Goal: Transaction & Acquisition: Purchase product/service

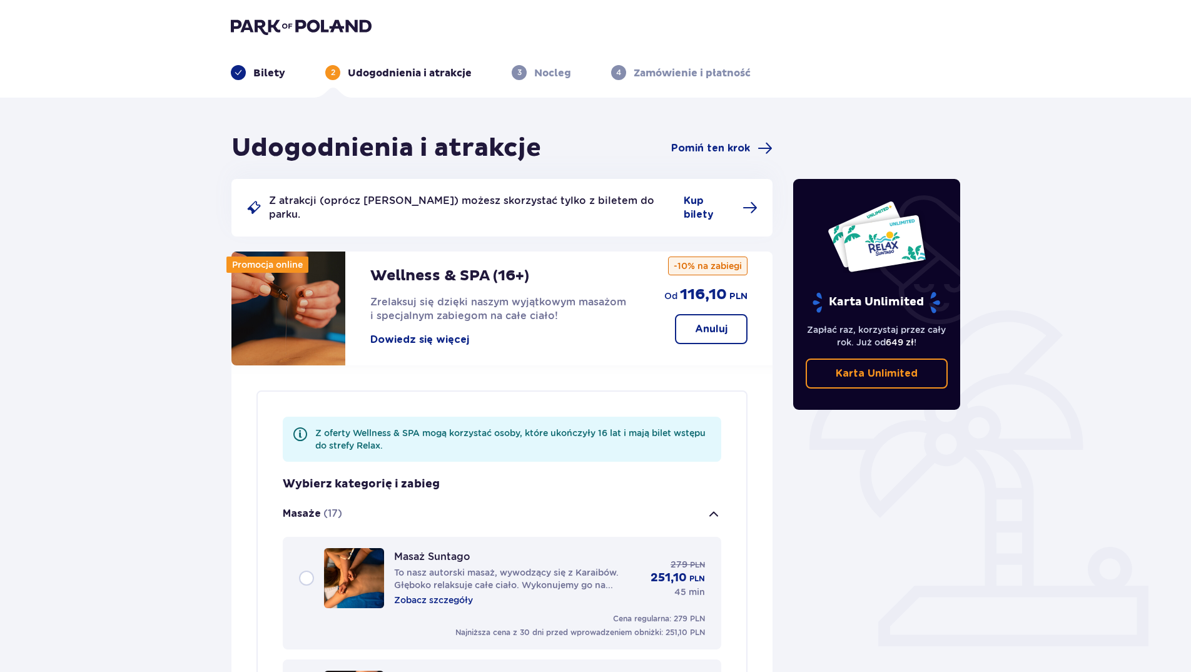
click at [456, 333] on button "Dowiedz się więcej" at bounding box center [419, 340] width 99 height 14
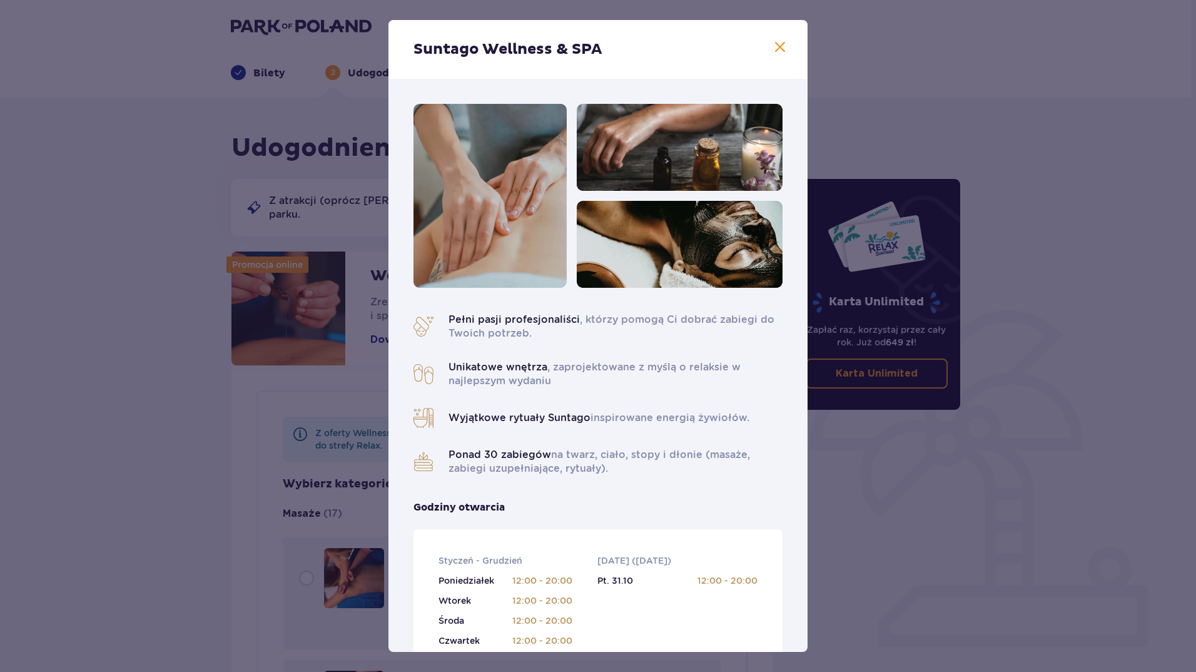
click at [1109, 544] on div "Suntago Wellness & SPA Pełni pasji profesjonaliści , którzy pomogą Ci dobrać za…" at bounding box center [598, 336] width 1196 height 672
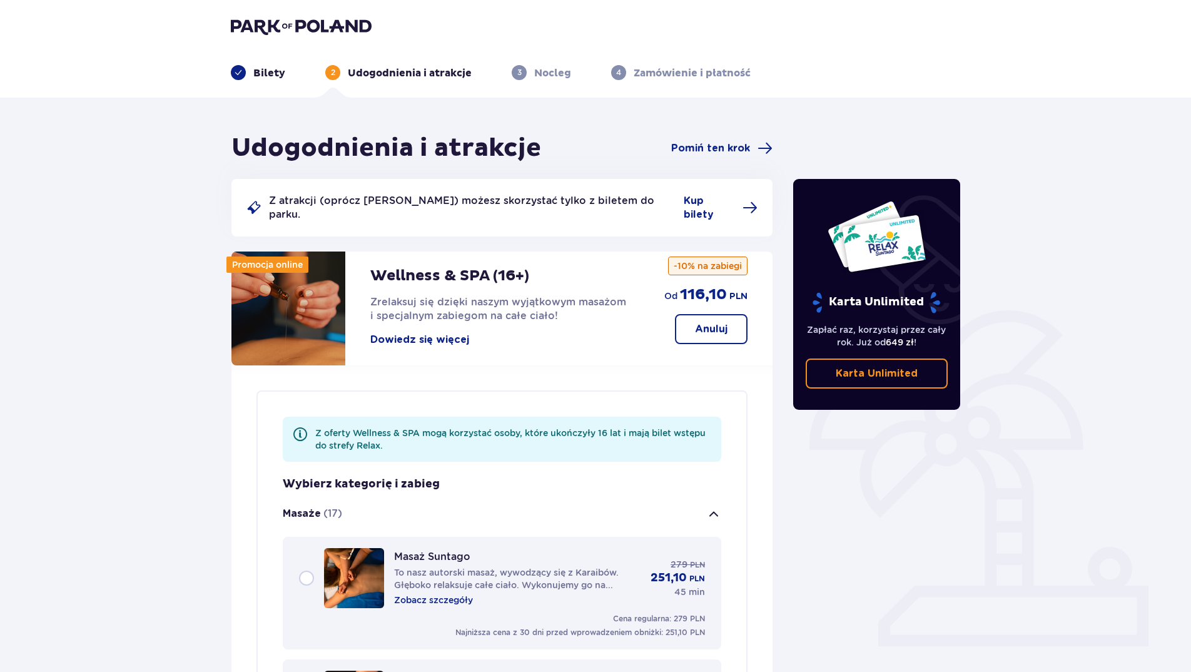
click at [700, 74] on p "Zamówienie i płatność" at bounding box center [692, 73] width 117 height 14
click at [648, 75] on p "Zamówienie i płatność" at bounding box center [692, 73] width 117 height 14
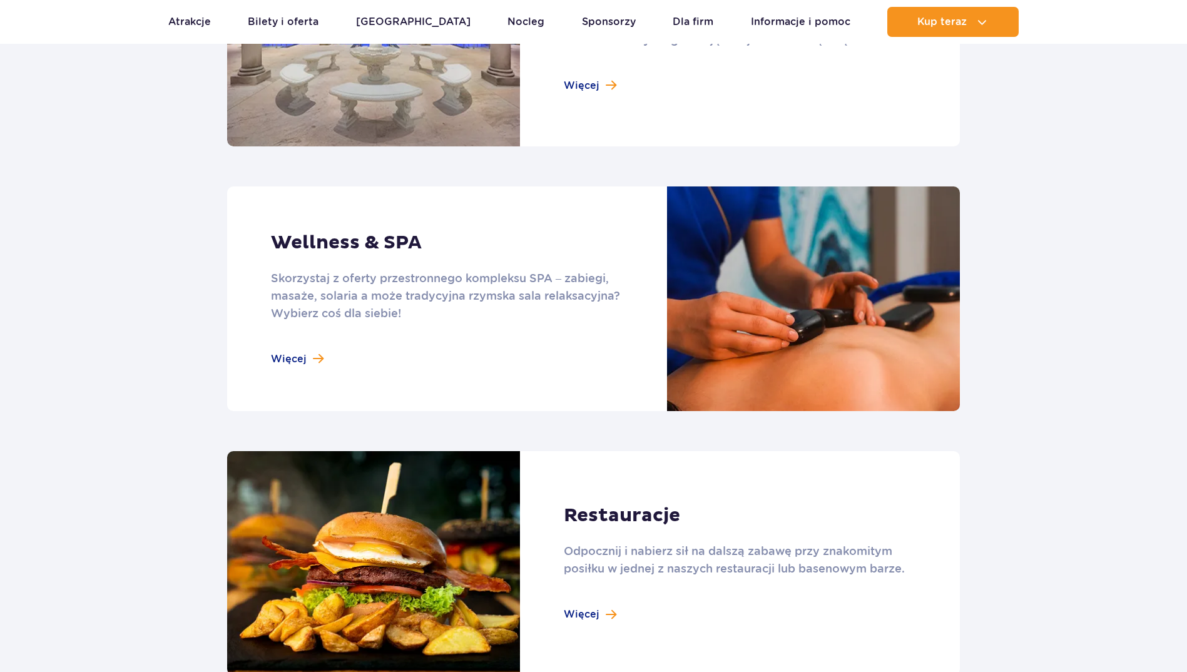
scroll to position [1001, 0]
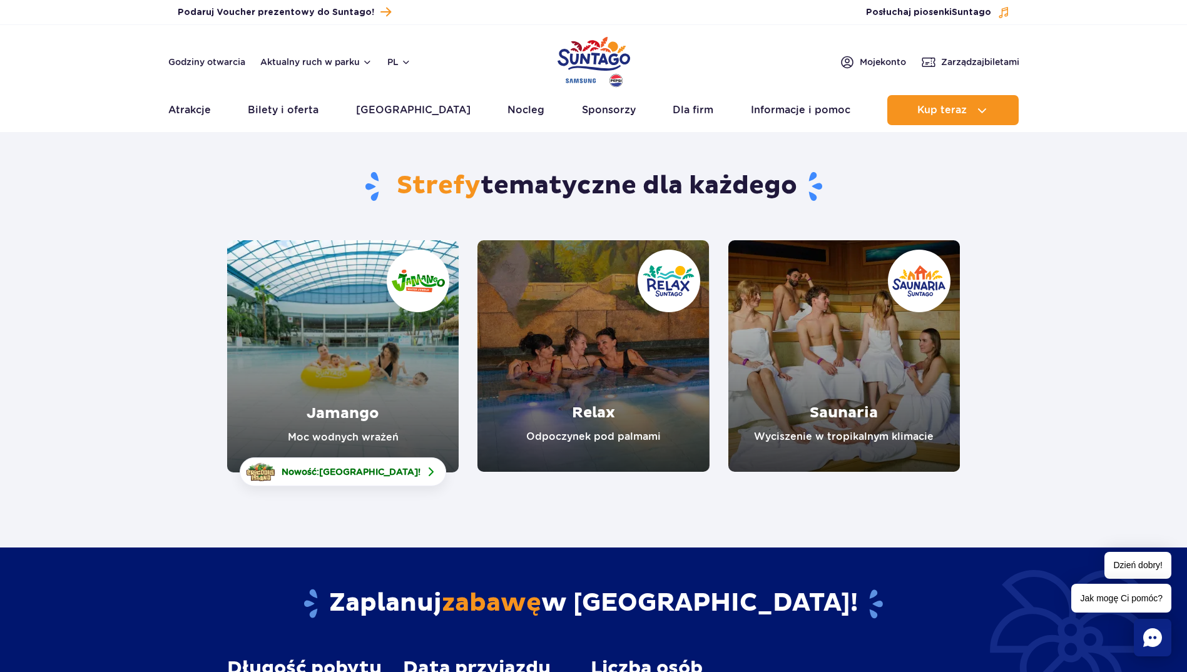
click at [840, 361] on link "Saunaria" at bounding box center [844, 356] width 232 height 232
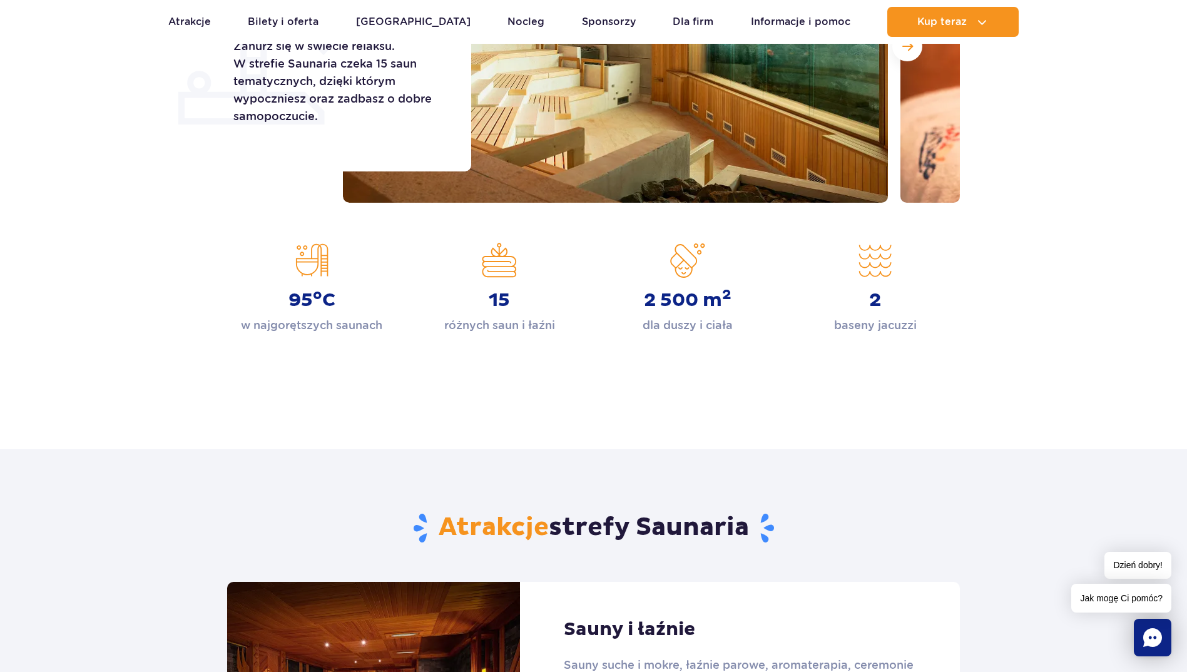
scroll to position [688, 0]
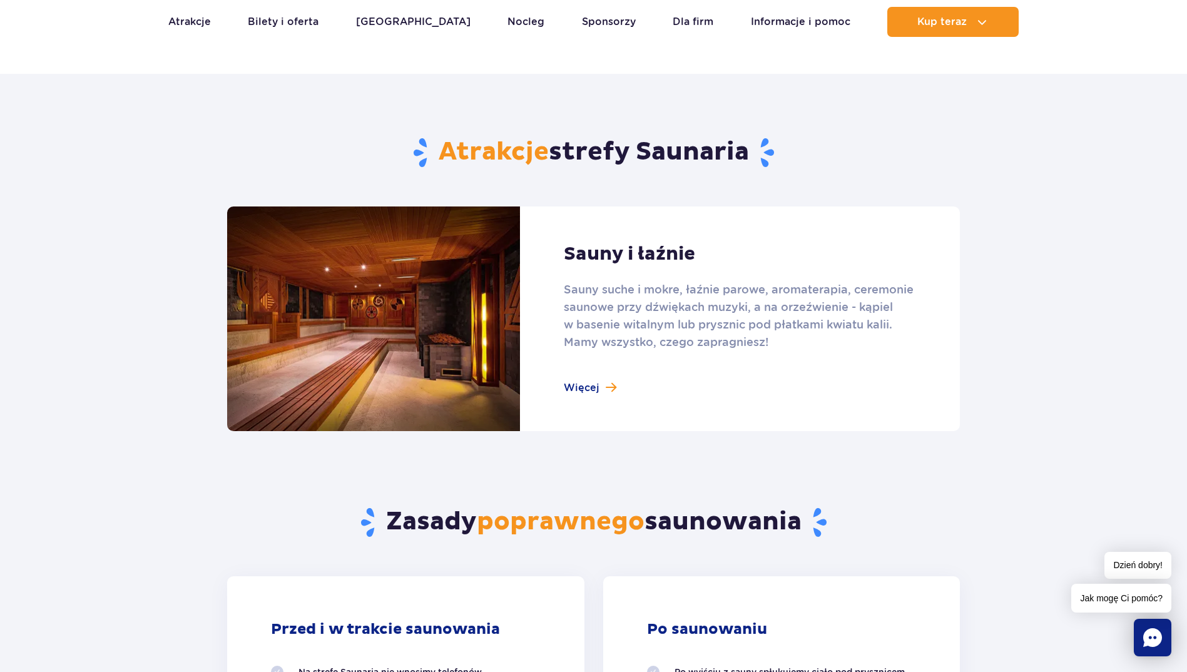
click at [573, 391] on link at bounding box center [593, 318] width 733 height 225
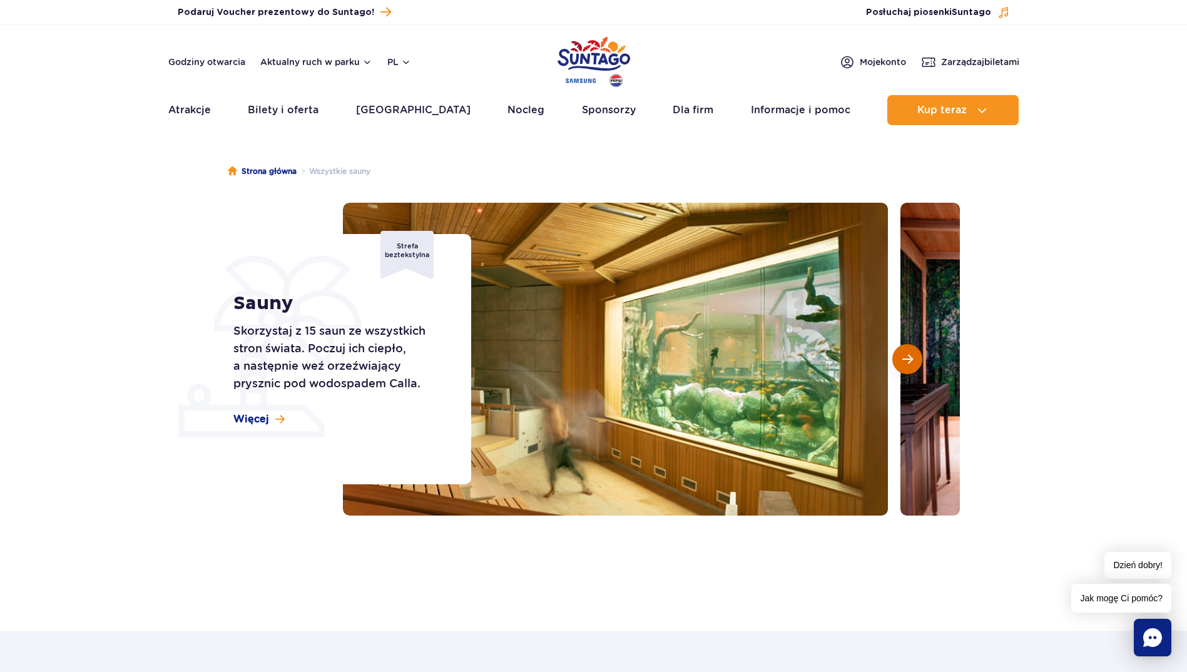
click at [901, 357] on button "Następny slajd" at bounding box center [907, 359] width 30 height 30
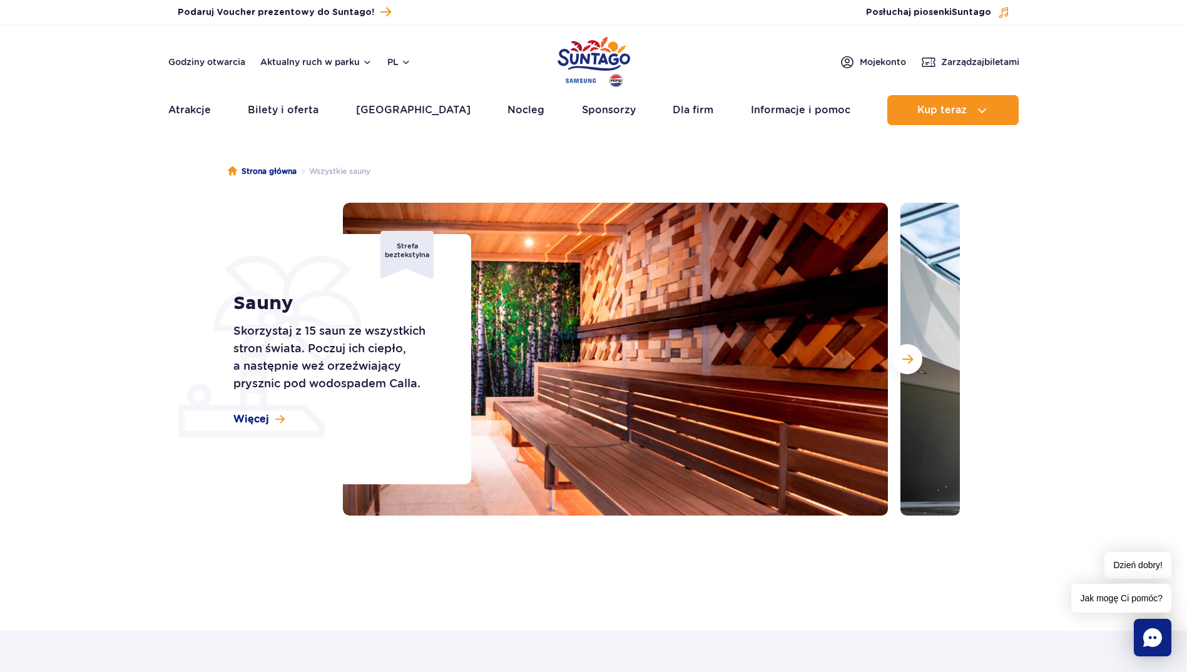
click at [910, 340] on img at bounding box center [1172, 359] width 545 height 313
click at [911, 360] on span "Następny slajd" at bounding box center [907, 359] width 11 height 11
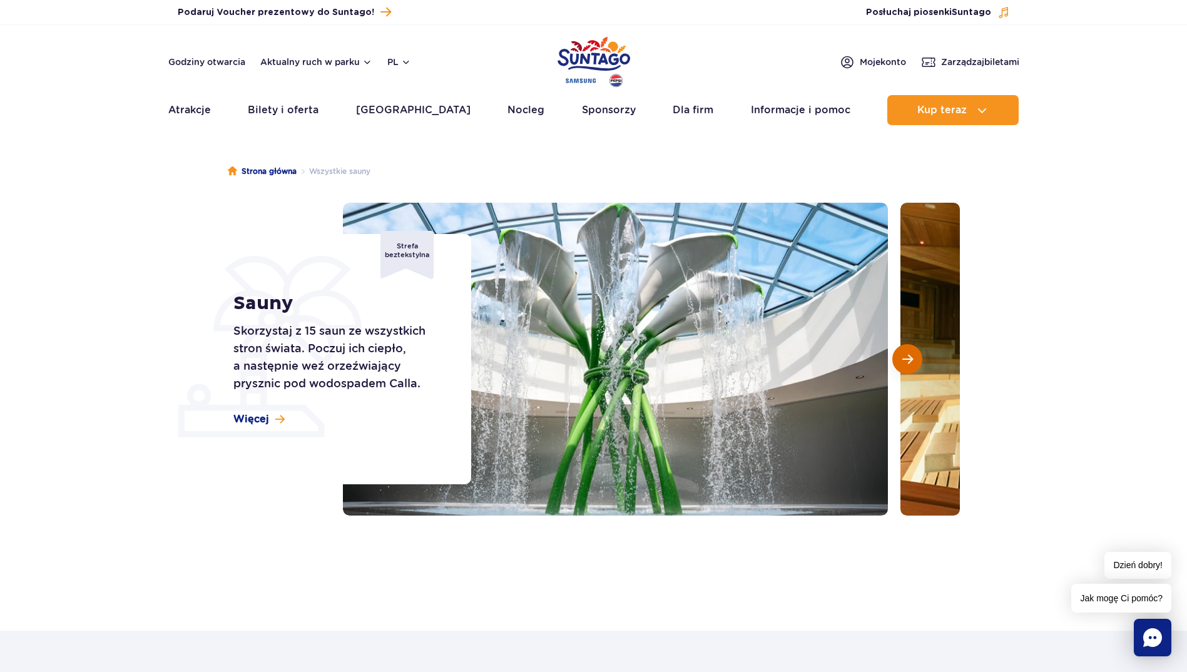
click at [910, 360] on span "Następny slajd" at bounding box center [907, 359] width 11 height 11
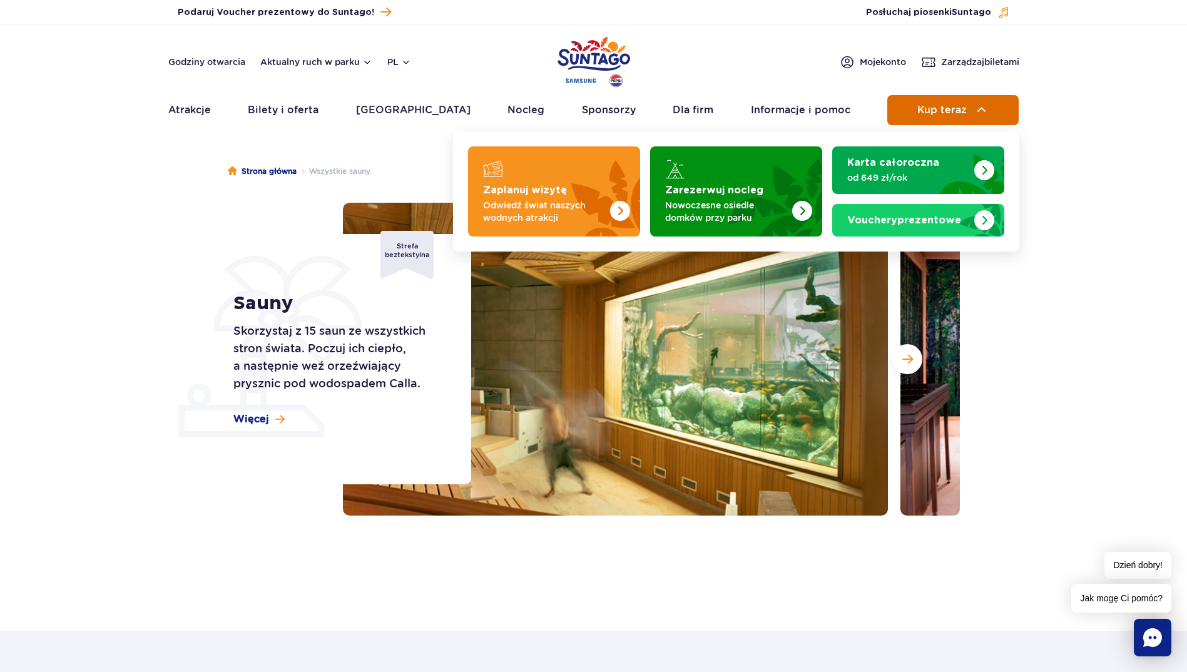
click at [927, 114] on span "Kup teraz" at bounding box center [941, 109] width 49 height 11
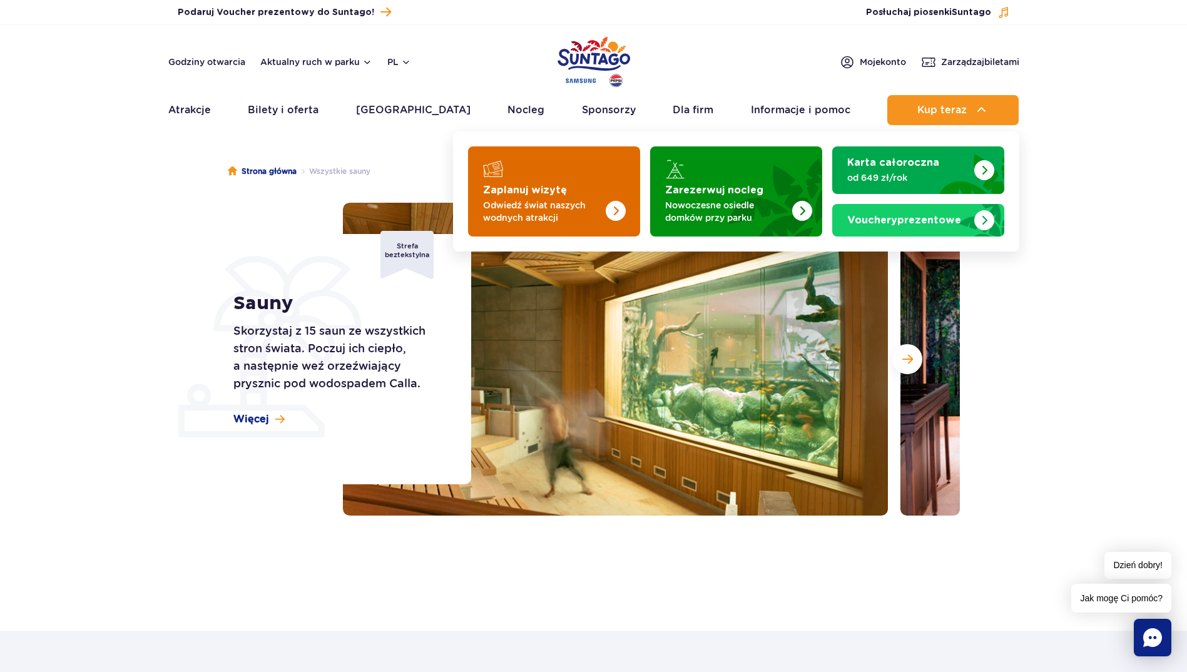
click at [613, 209] on img "Zaplanuj wizytę" at bounding box center [616, 211] width 20 height 20
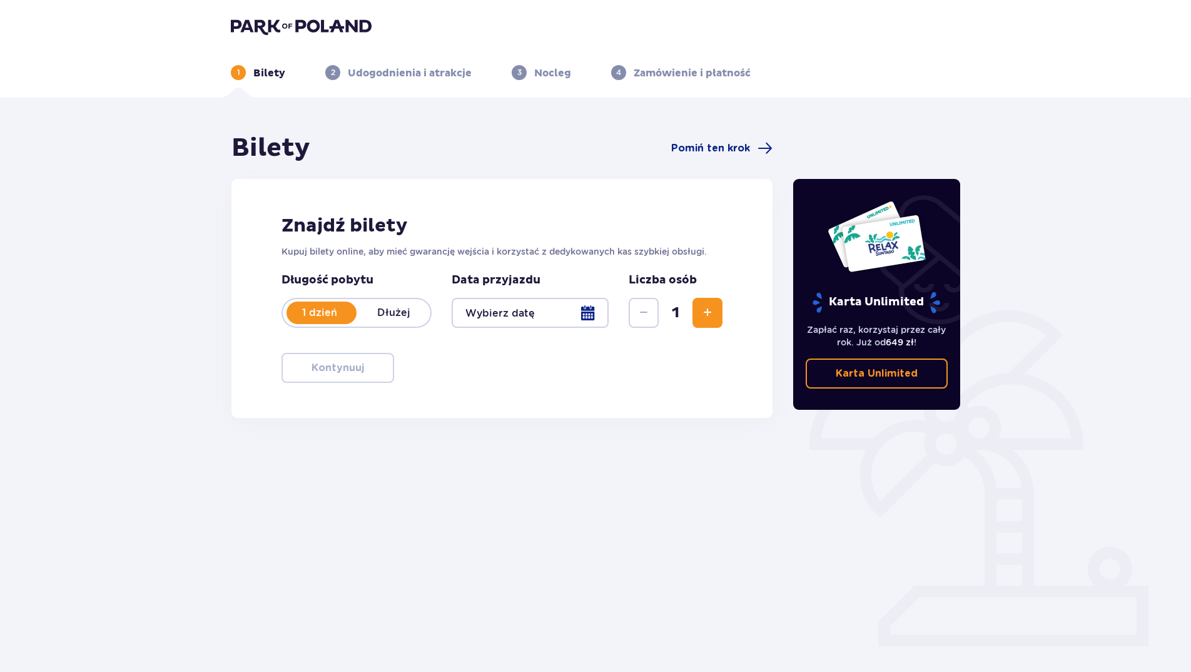
click at [589, 313] on div at bounding box center [530, 313] width 157 height 30
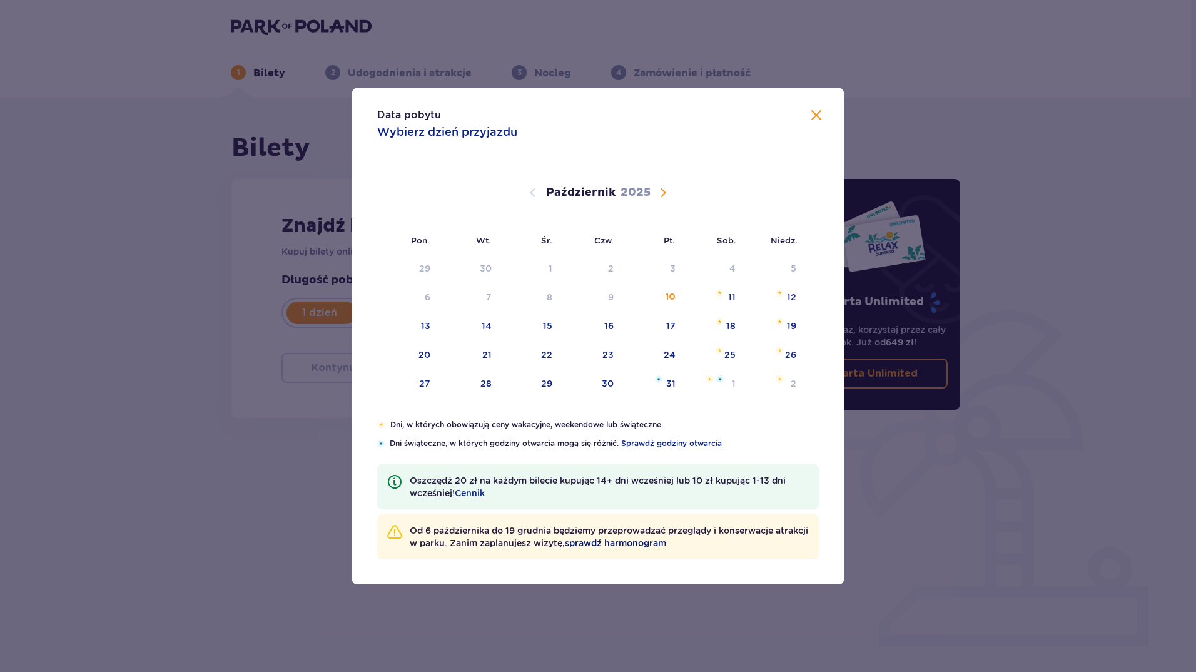
click at [638, 544] on span "sprawdź harmonogram" at bounding box center [615, 543] width 101 height 13
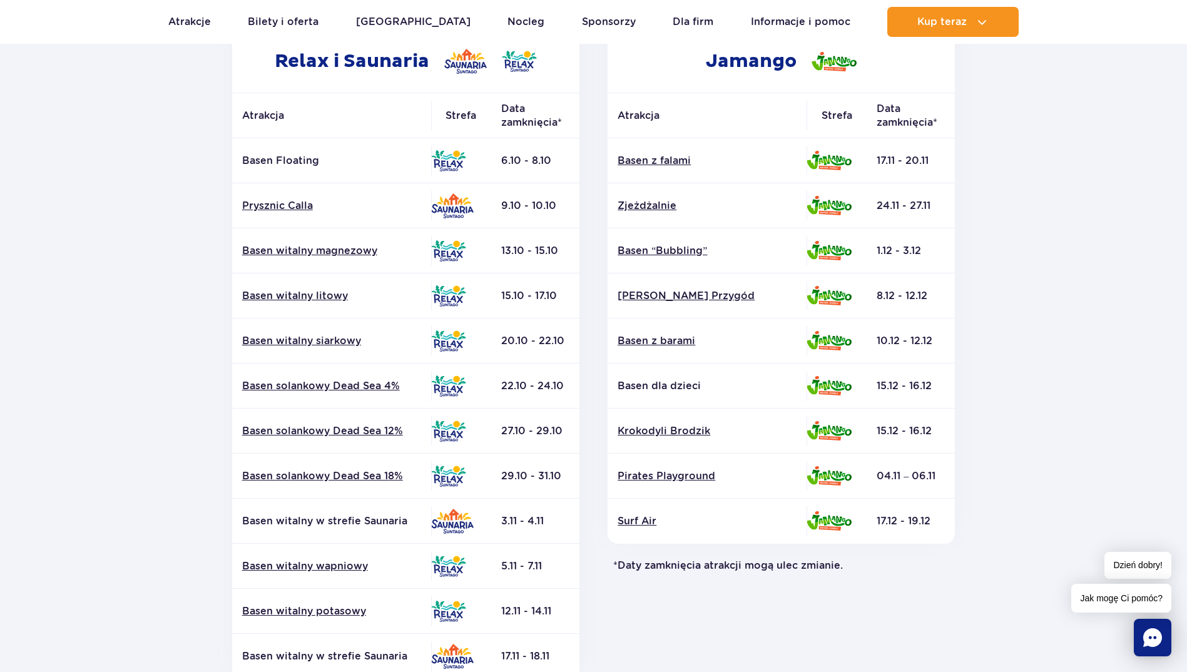
scroll to position [313, 0]
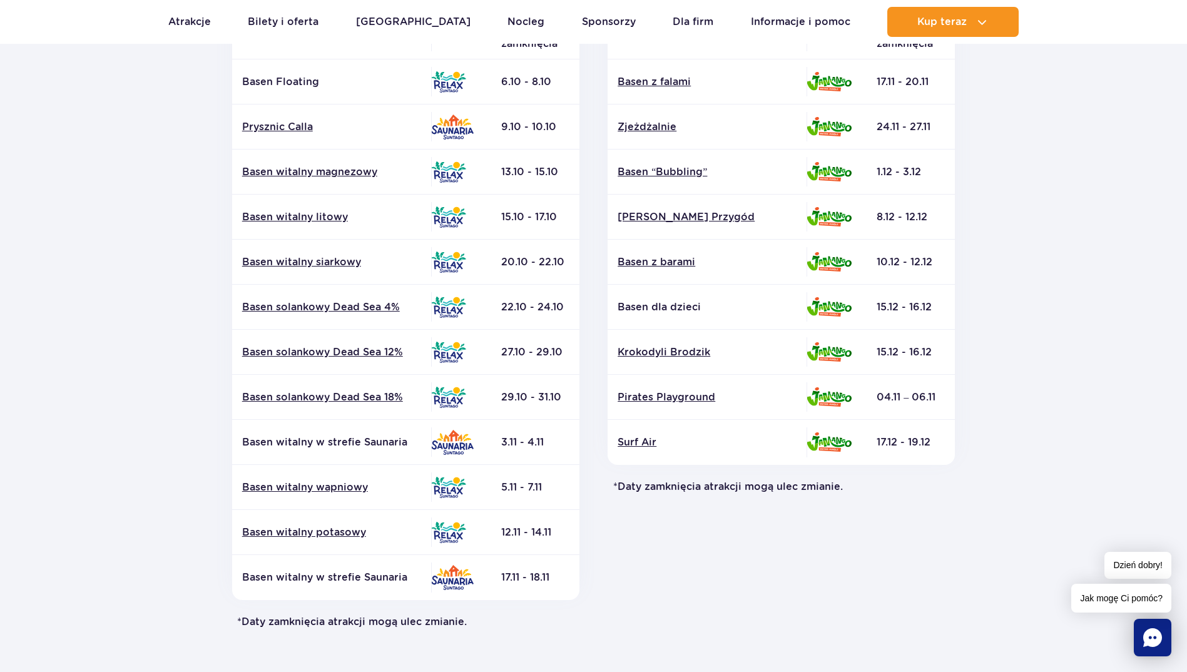
drag, startPoint x: 820, startPoint y: 608, endPoint x: 842, endPoint y: 617, distance: 23.8
click at [820, 608] on div "Jamango Atrakcja Strefa Data zamknięcia* Basen z falami Zjeżdżalnie Surf Air" at bounding box center [782, 290] width 376 height 678
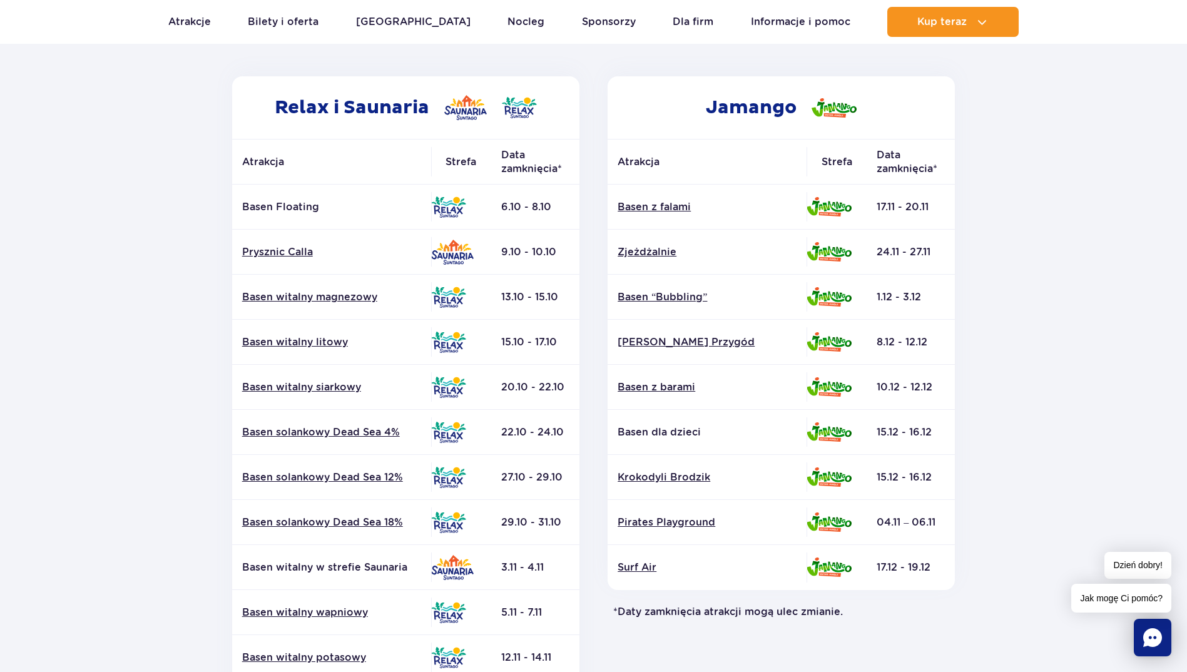
scroll to position [0, 0]
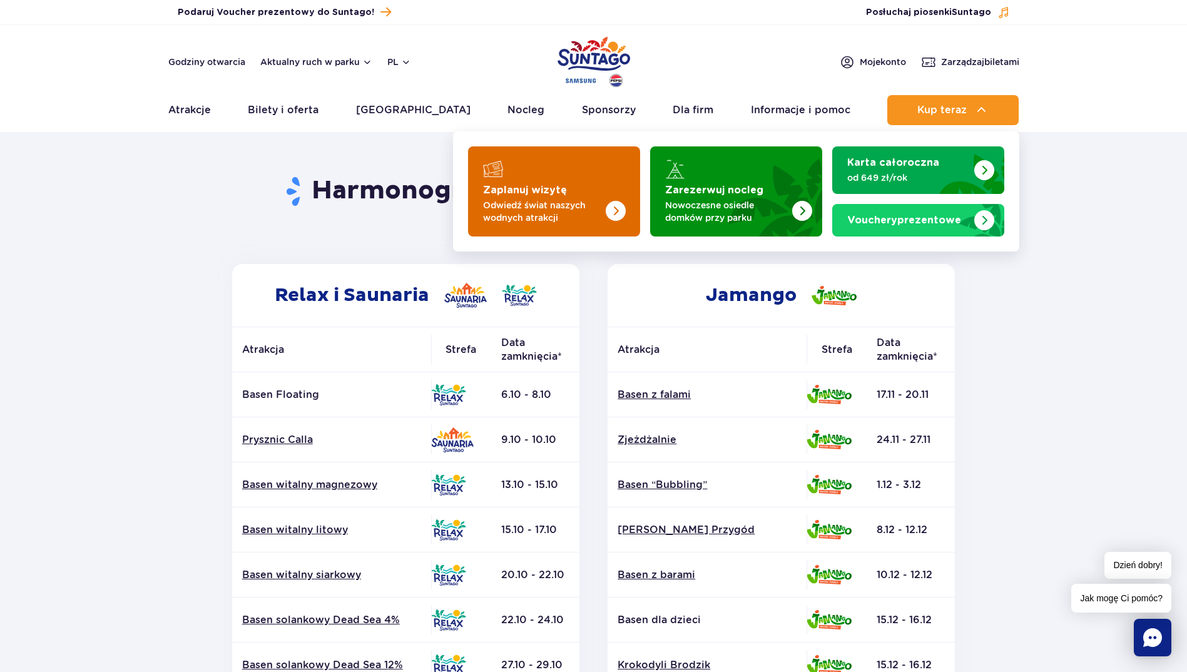
click at [612, 211] on img "Zaplanuj wizytę" at bounding box center [616, 211] width 20 height 20
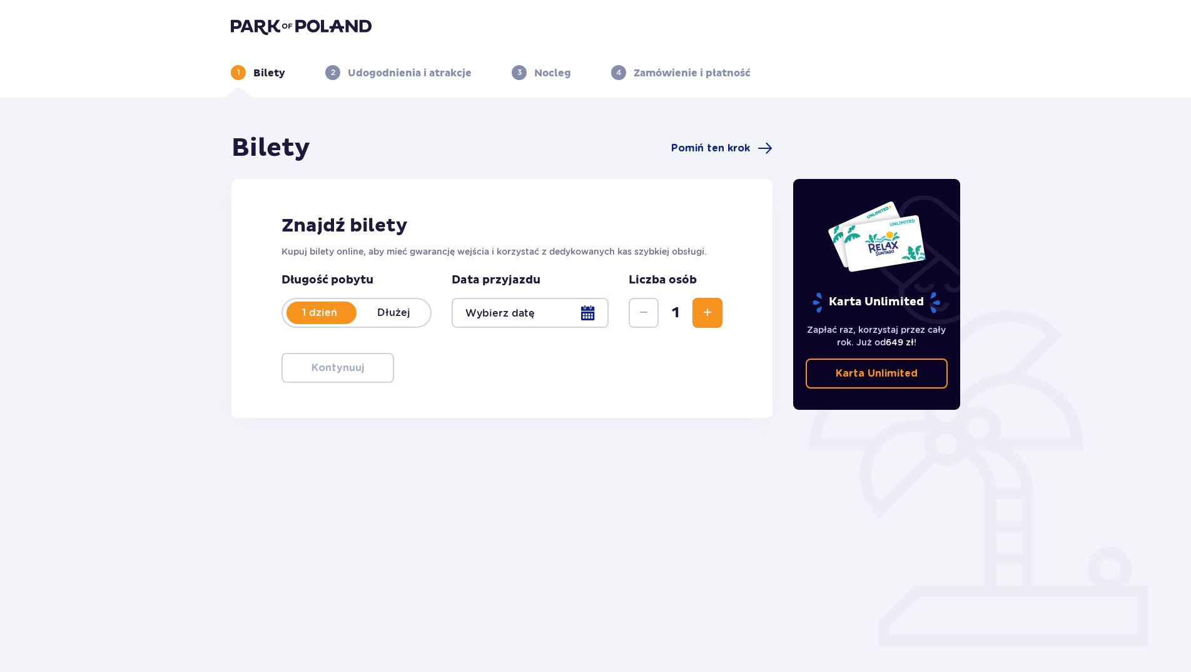
click at [586, 314] on div at bounding box center [530, 313] width 157 height 30
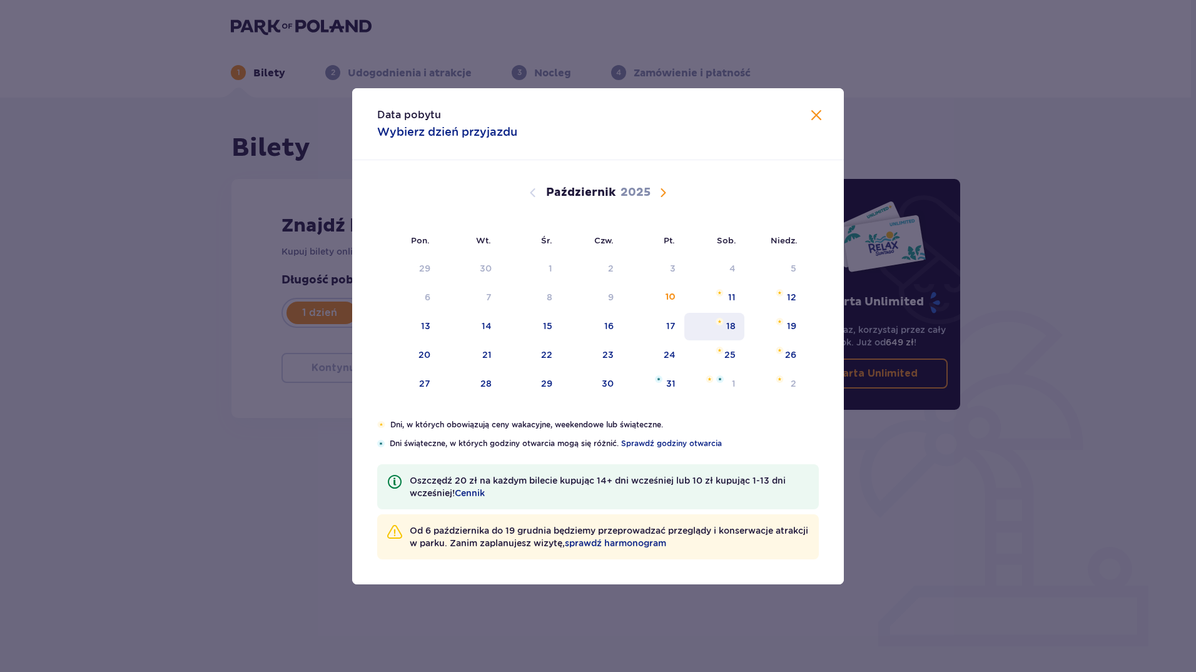
click at [727, 324] on div "18" at bounding box center [730, 326] width 9 height 13
type input "[DATE]"
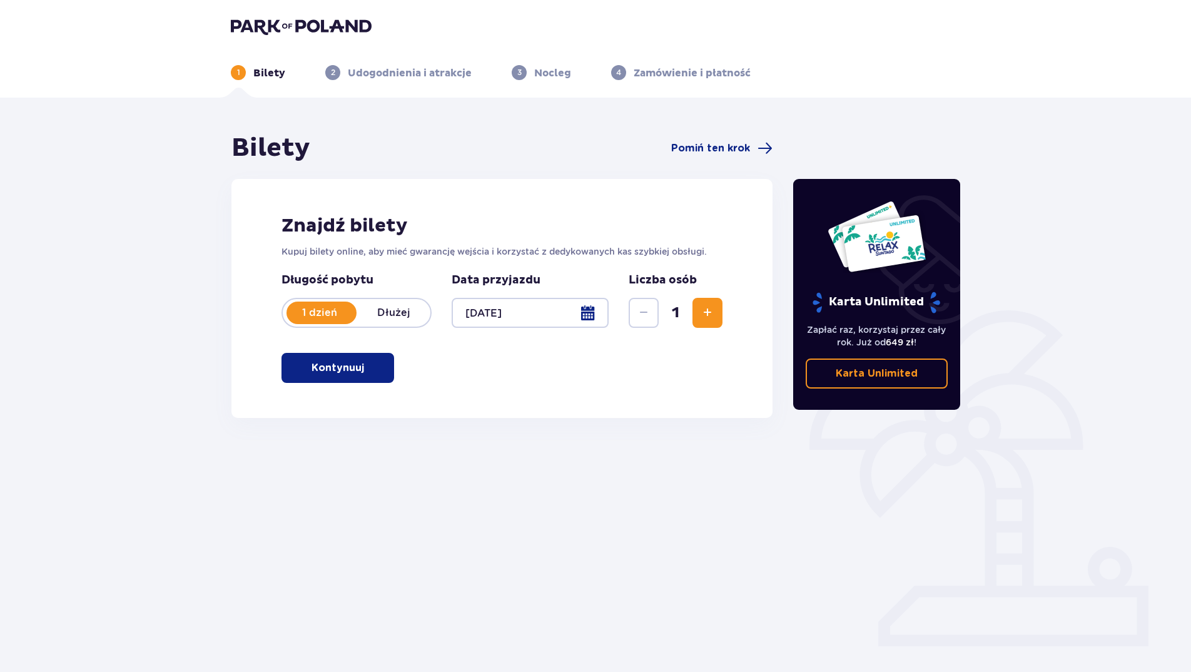
click at [710, 312] on span "Zwiększ" at bounding box center [707, 312] width 15 height 15
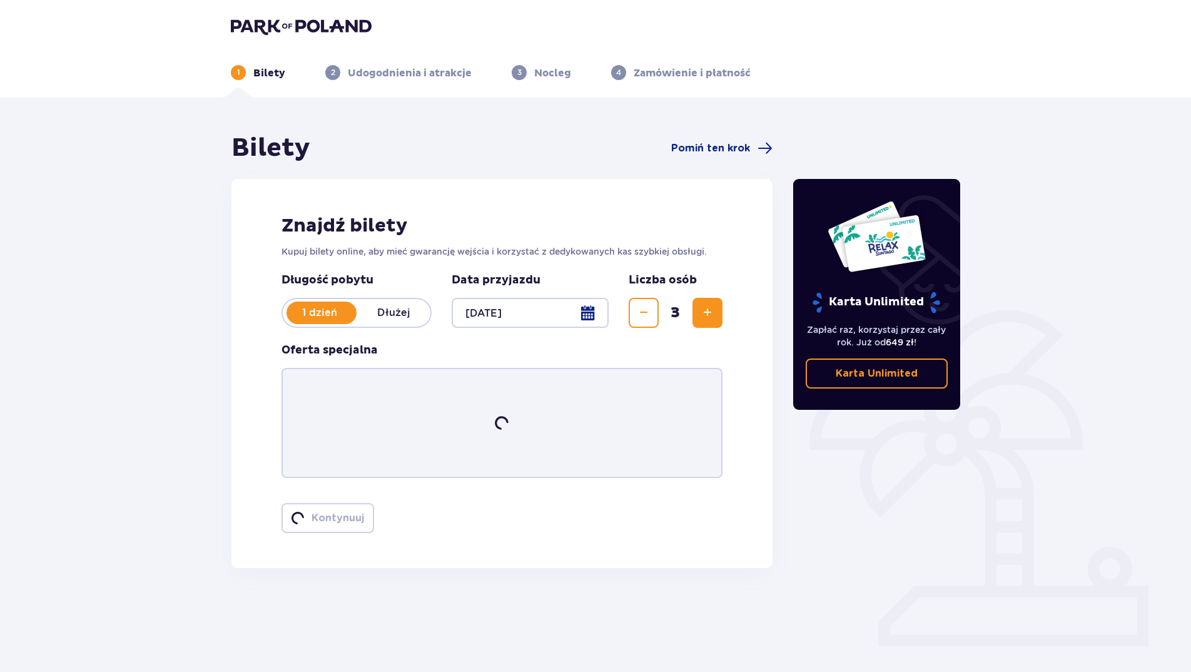
click at [710, 312] on span "Zwiększ" at bounding box center [707, 312] width 15 height 15
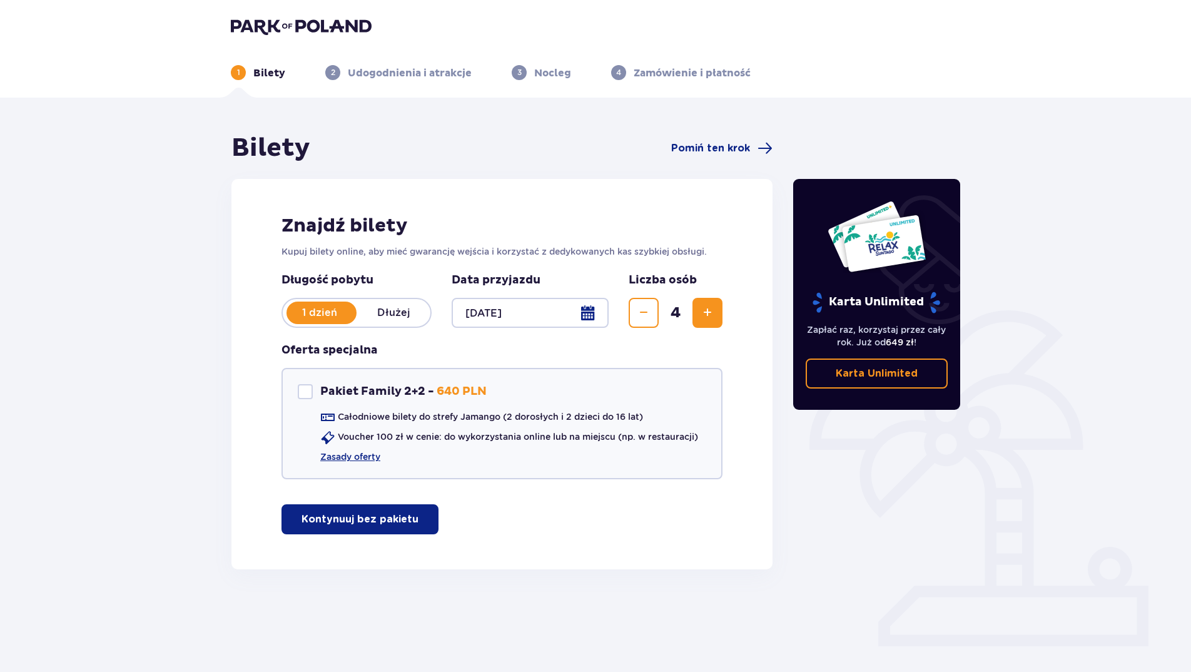
click at [404, 519] on p "Kontynuuj bez pakietu" at bounding box center [360, 519] width 117 height 14
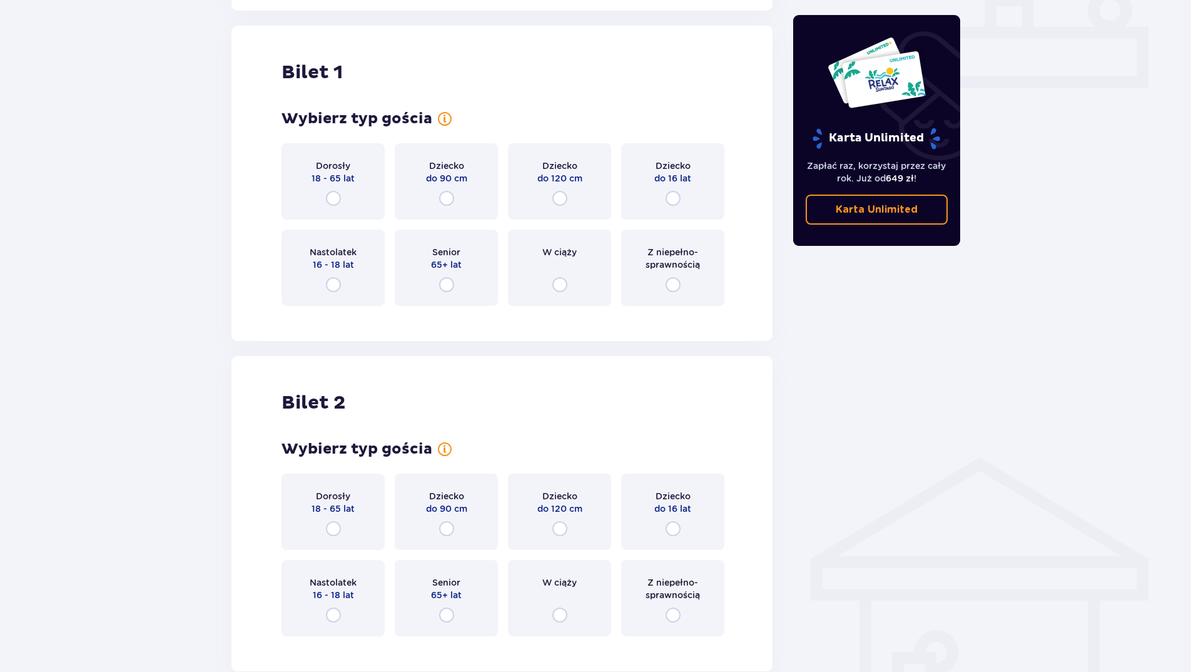
scroll to position [569, 0]
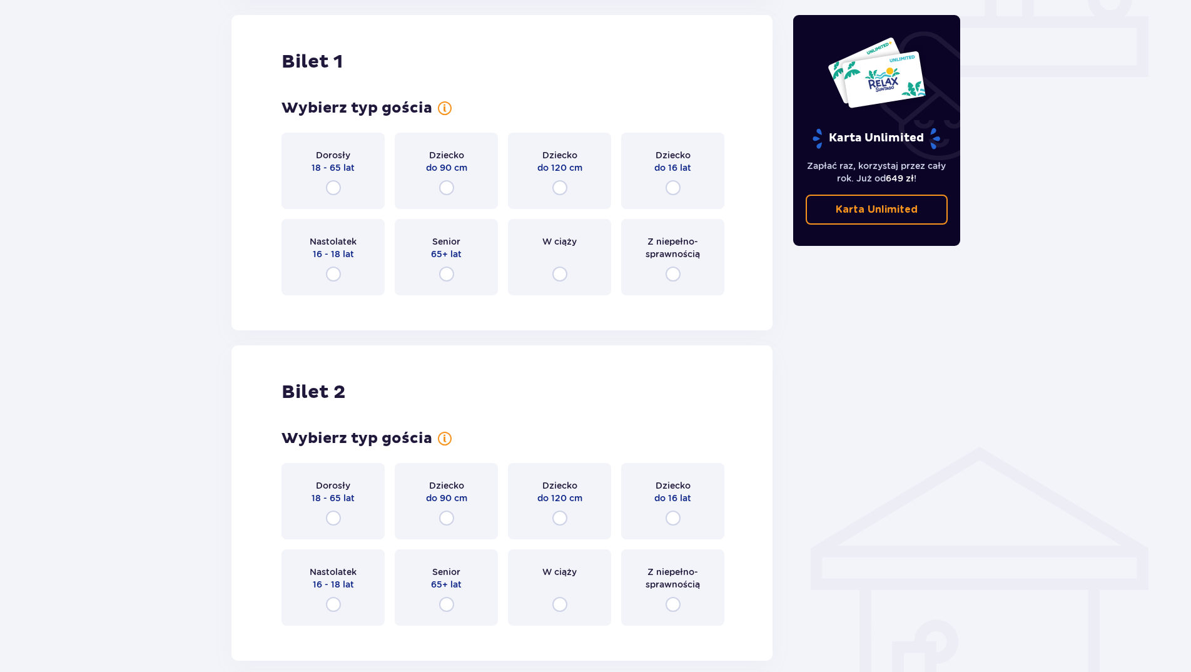
click at [335, 186] on input "radio" at bounding box center [333, 187] width 15 height 15
radio input "true"
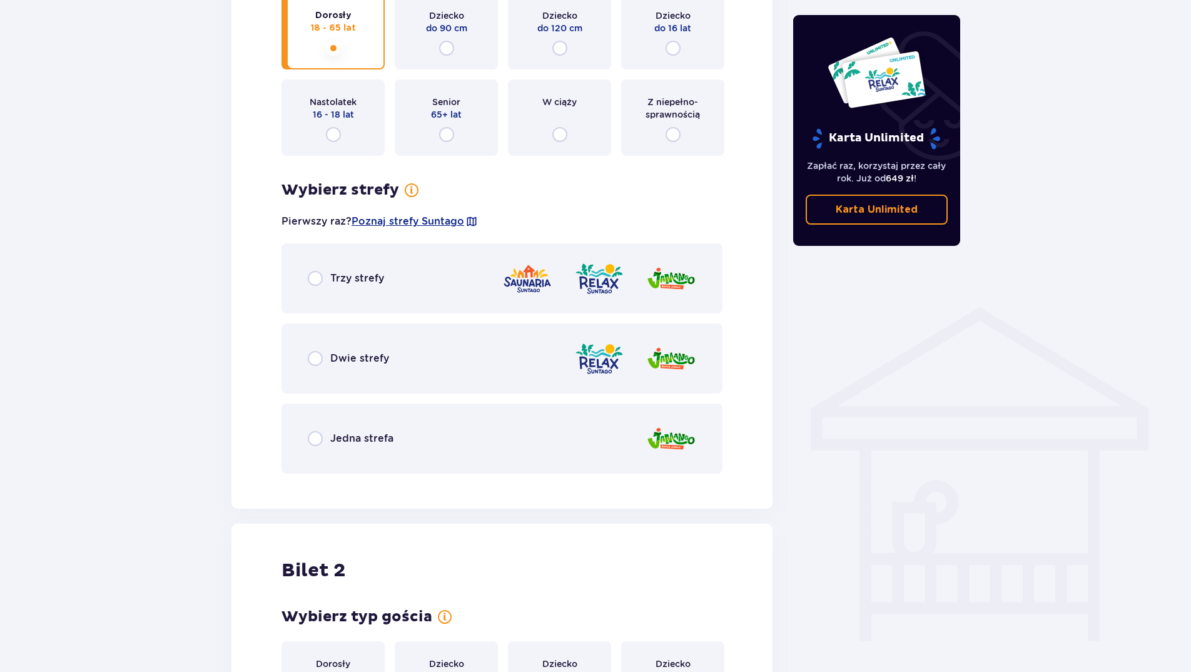
scroll to position [687, 0]
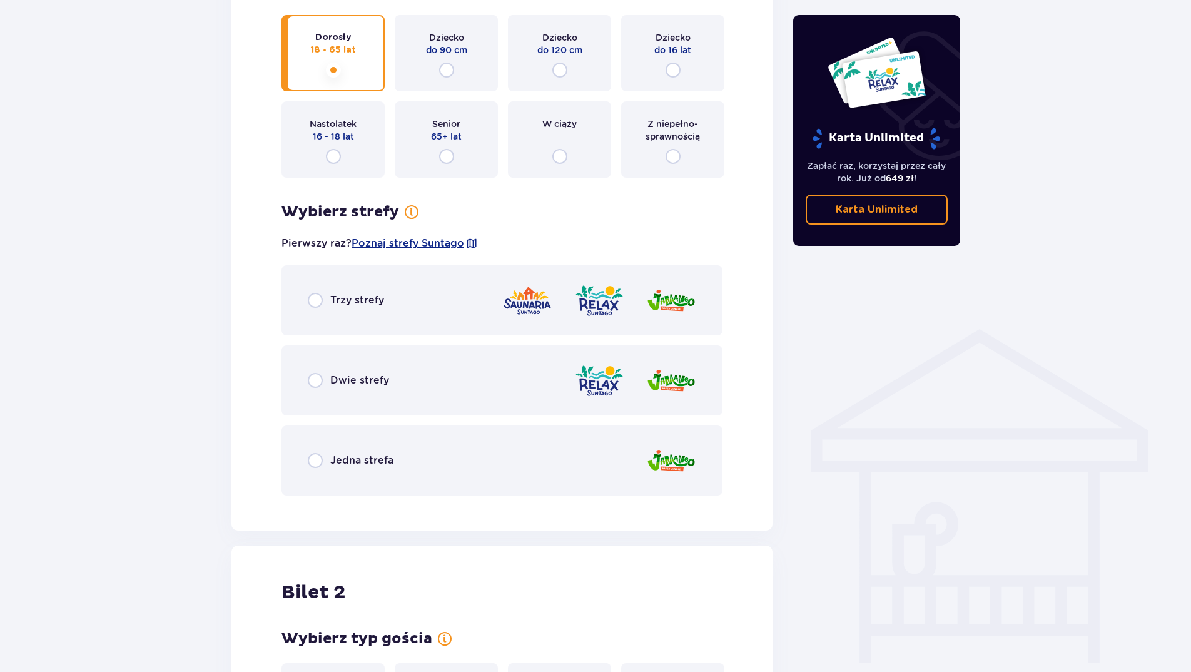
click at [313, 300] on input "radio" at bounding box center [315, 300] width 15 height 15
radio input "true"
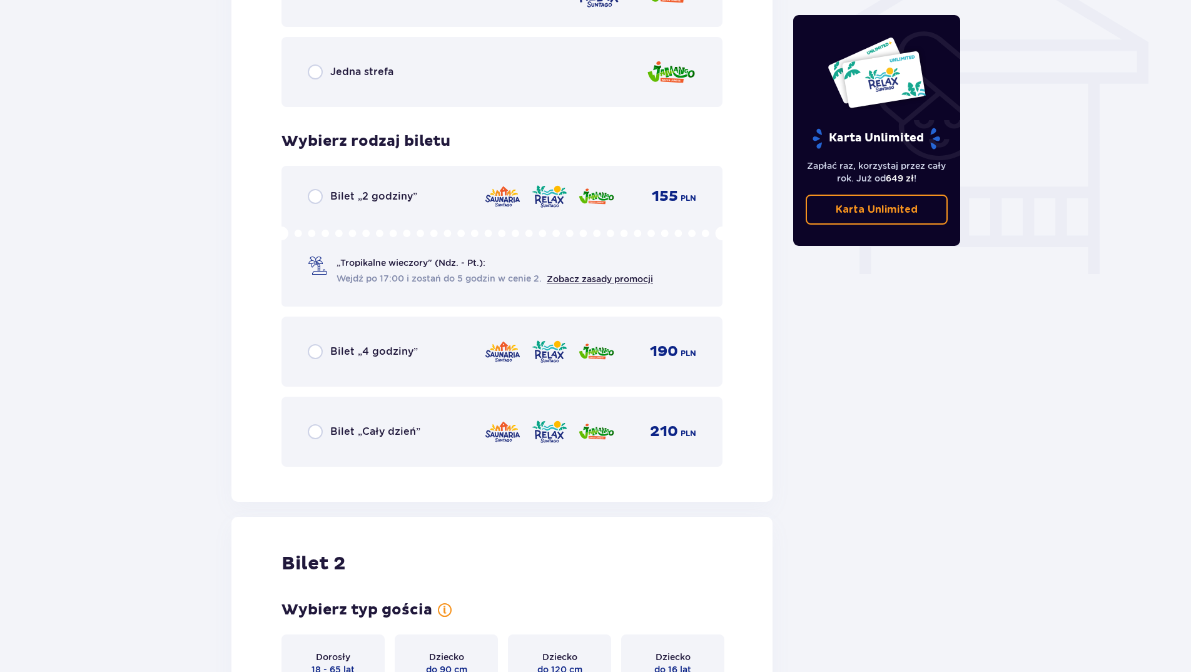
scroll to position [1067, 0]
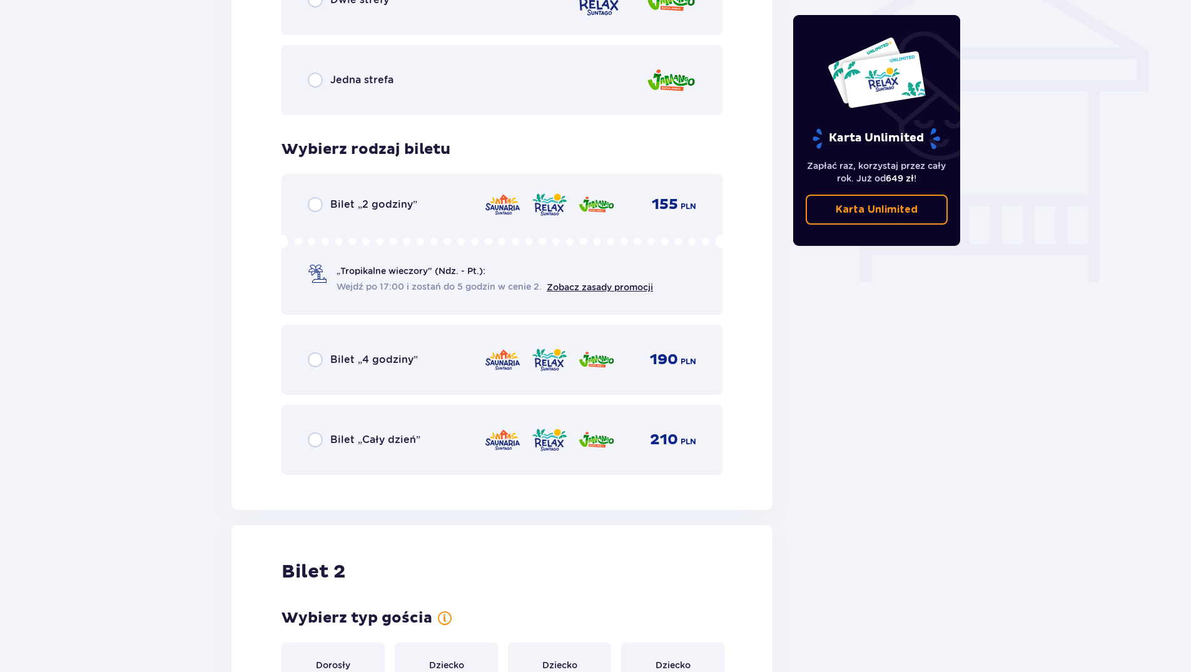
click at [317, 441] on input "radio" at bounding box center [315, 439] width 15 height 15
radio input "true"
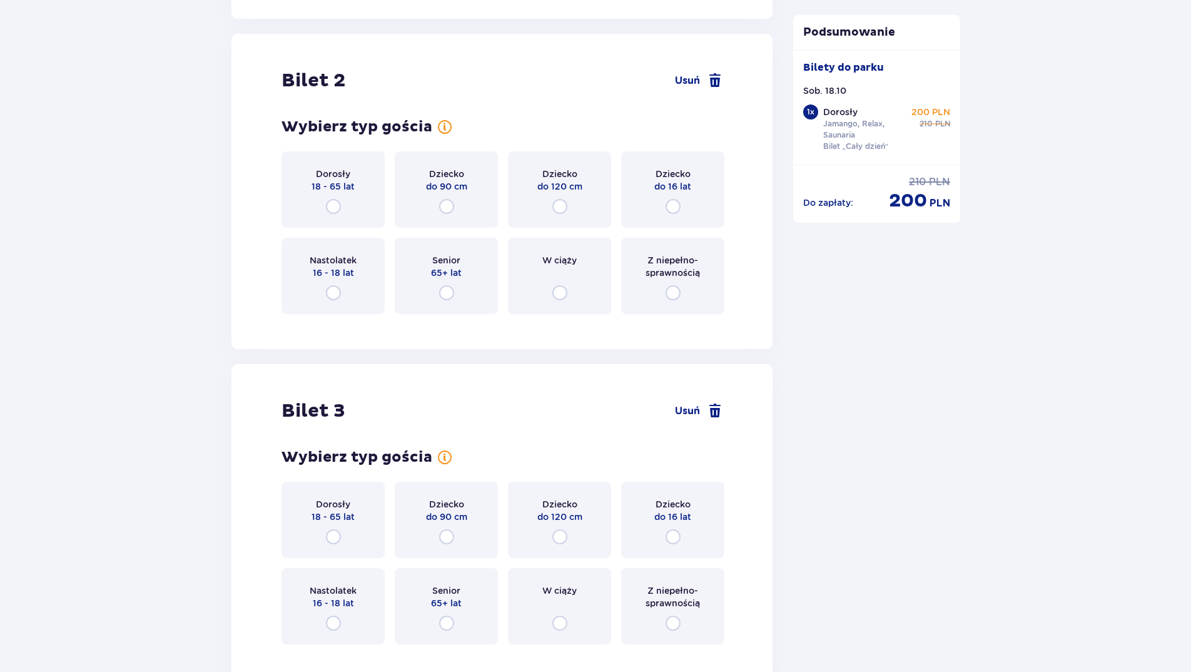
scroll to position [1577, 0]
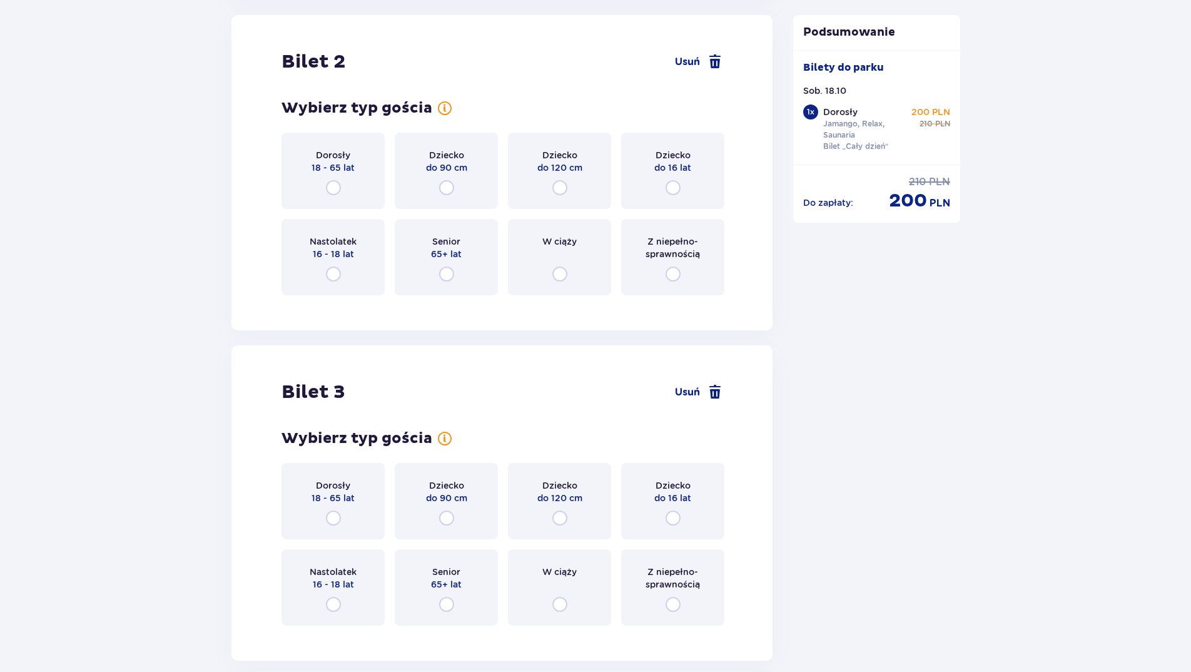
click at [334, 188] on input "radio" at bounding box center [333, 187] width 15 height 15
radio input "true"
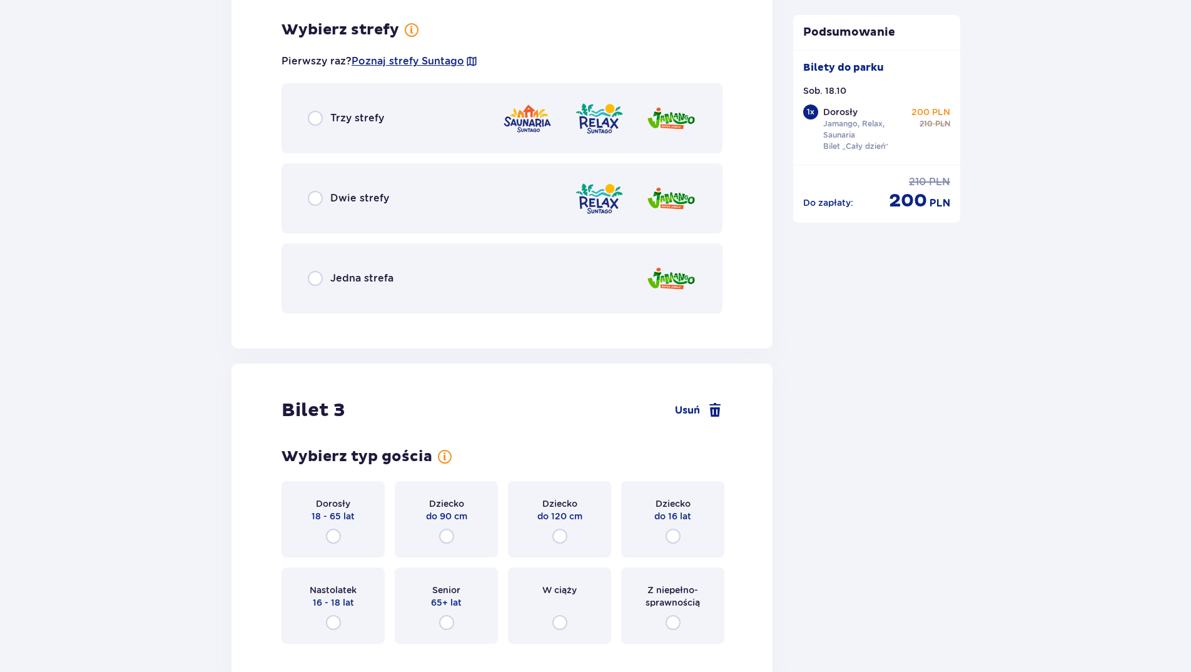
scroll to position [1883, 0]
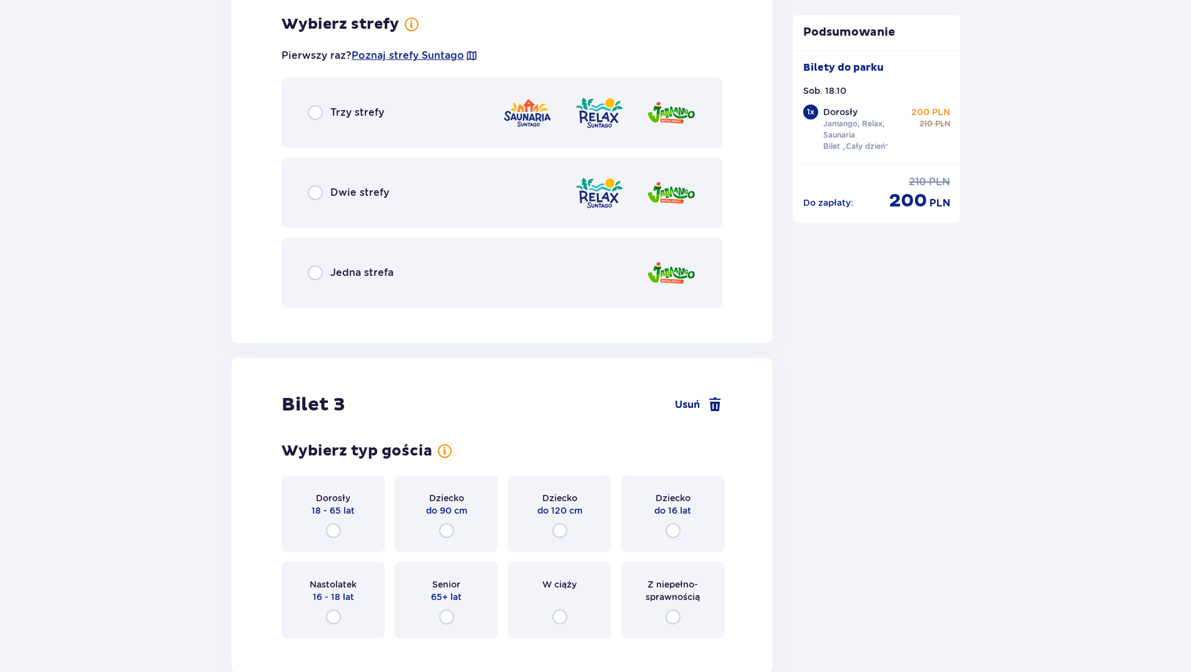
click at [317, 111] on input "radio" at bounding box center [315, 112] width 15 height 15
radio input "true"
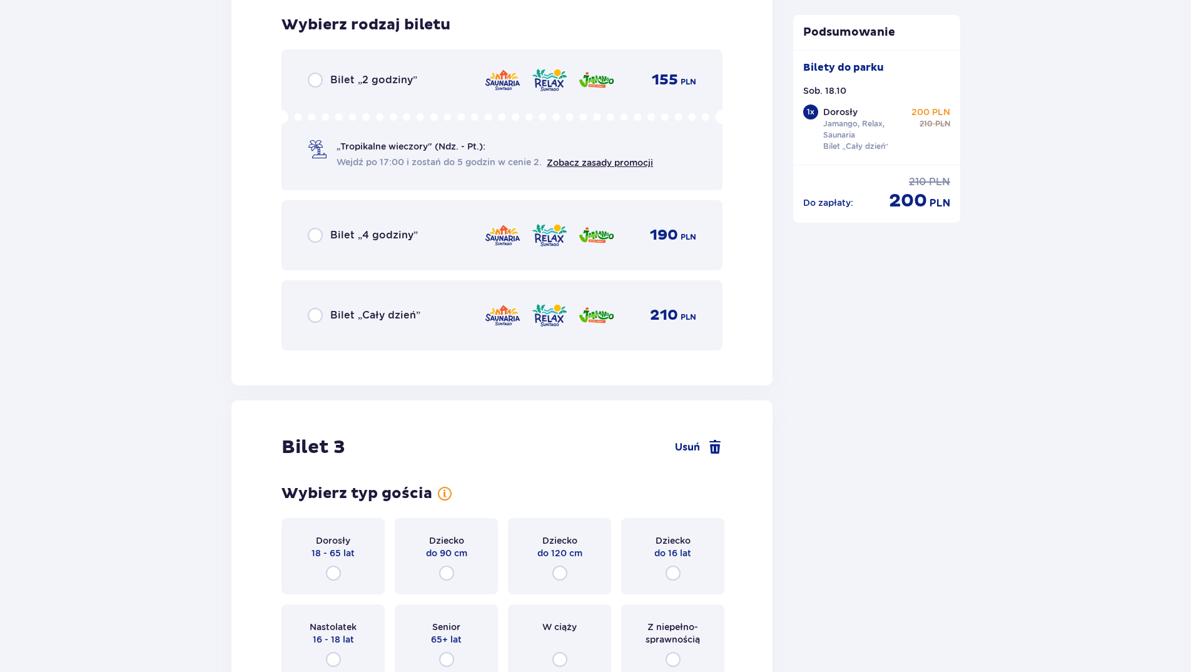
scroll to position [2201, 0]
click at [318, 315] on input "radio" at bounding box center [315, 314] width 15 height 15
radio input "true"
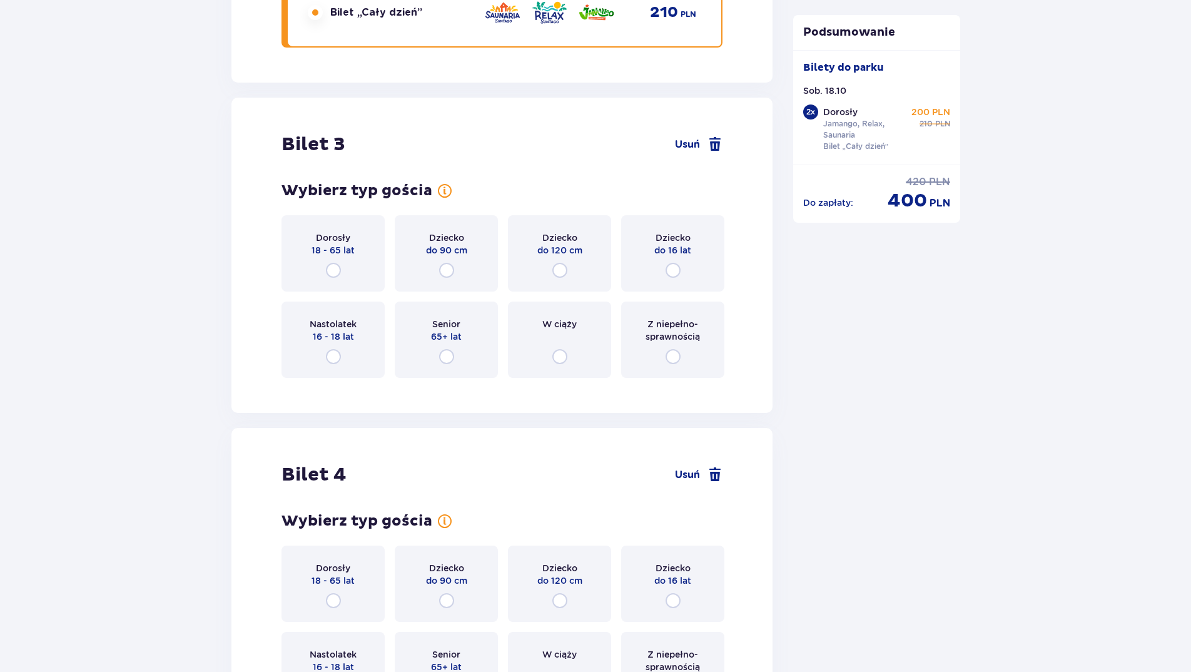
scroll to position [2586, 0]
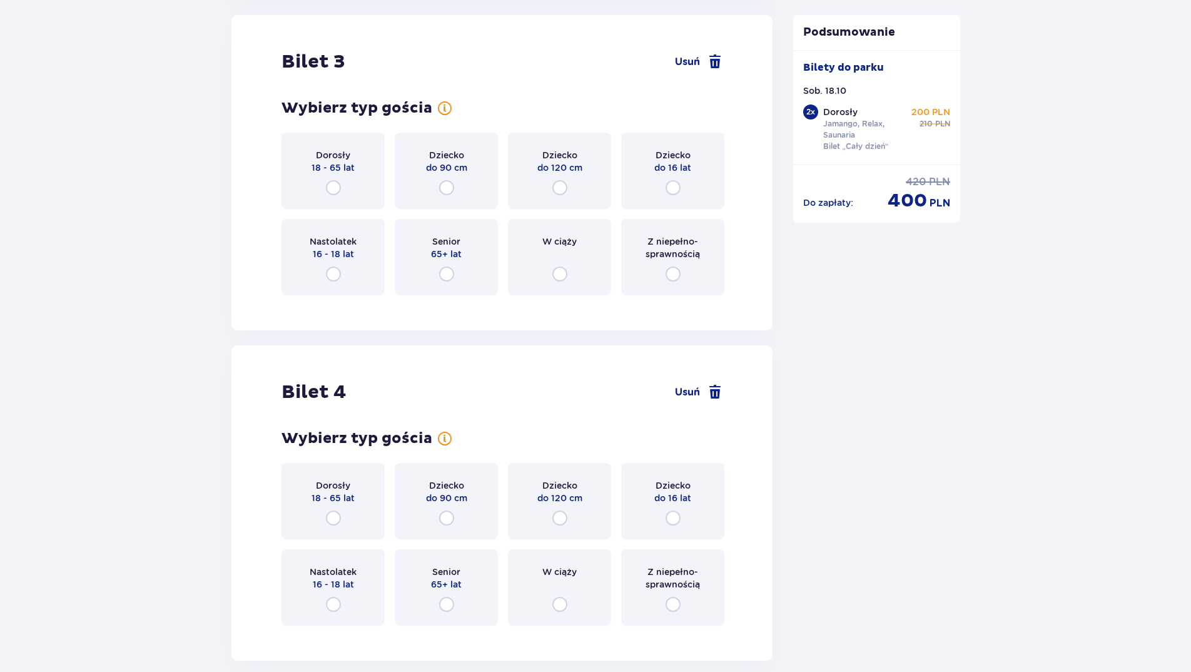
click at [330, 187] on input "radio" at bounding box center [333, 187] width 15 height 15
radio input "true"
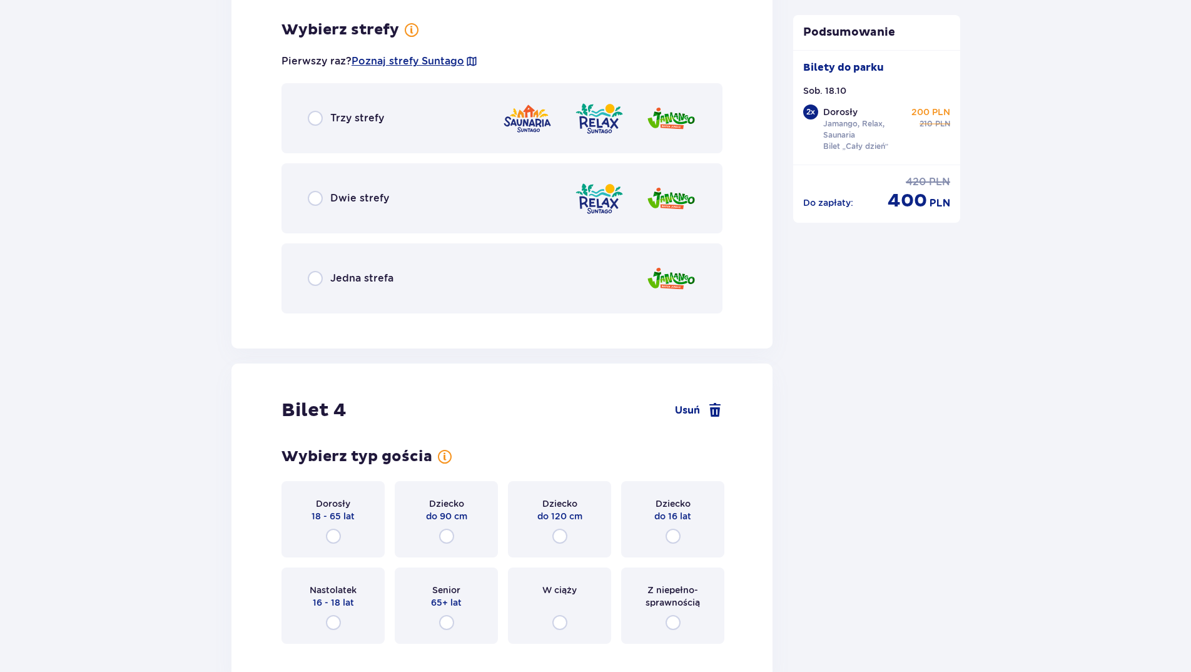
scroll to position [2891, 0]
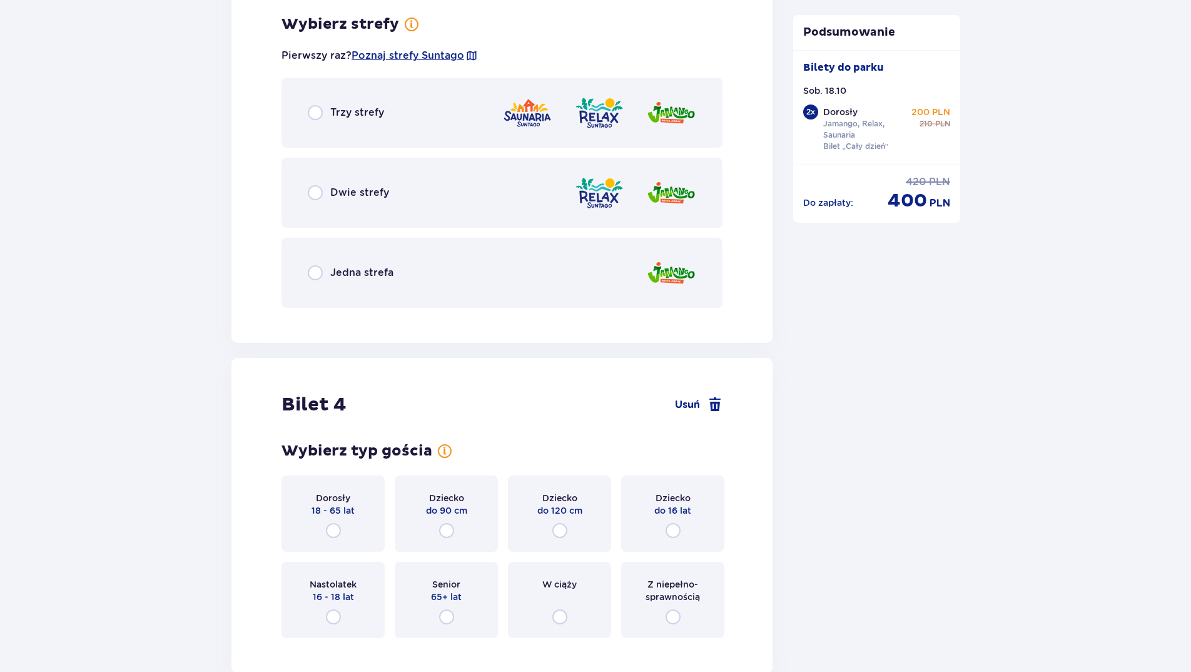
click at [313, 110] on input "radio" at bounding box center [315, 112] width 15 height 15
radio input "true"
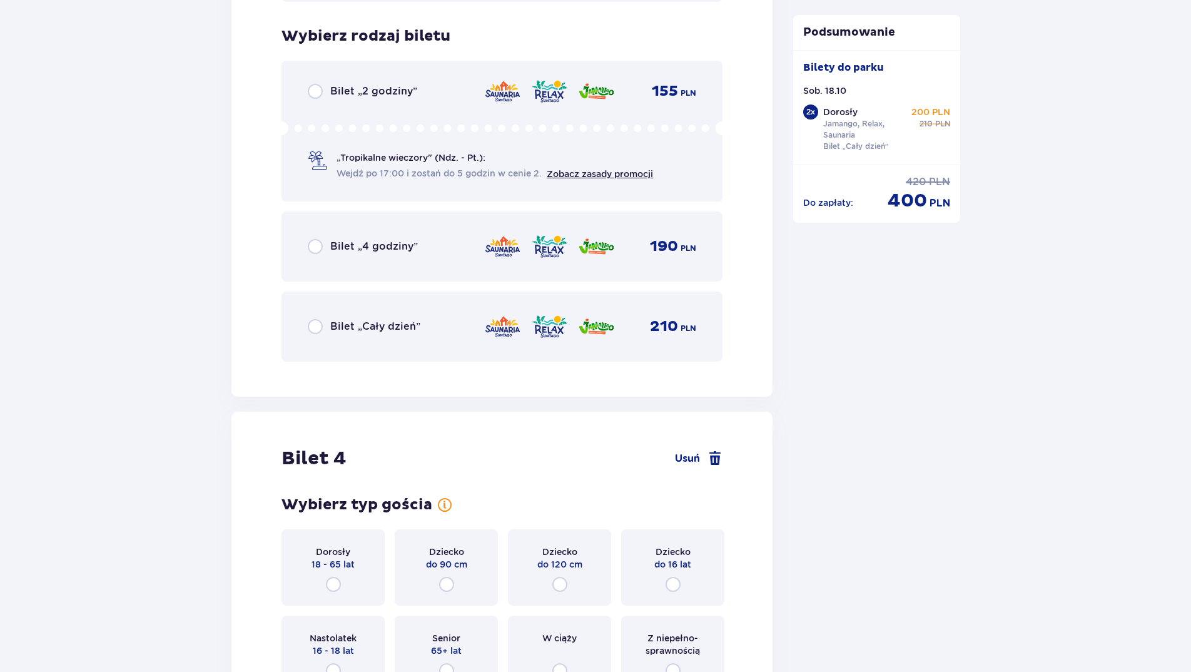
scroll to position [3209, 0]
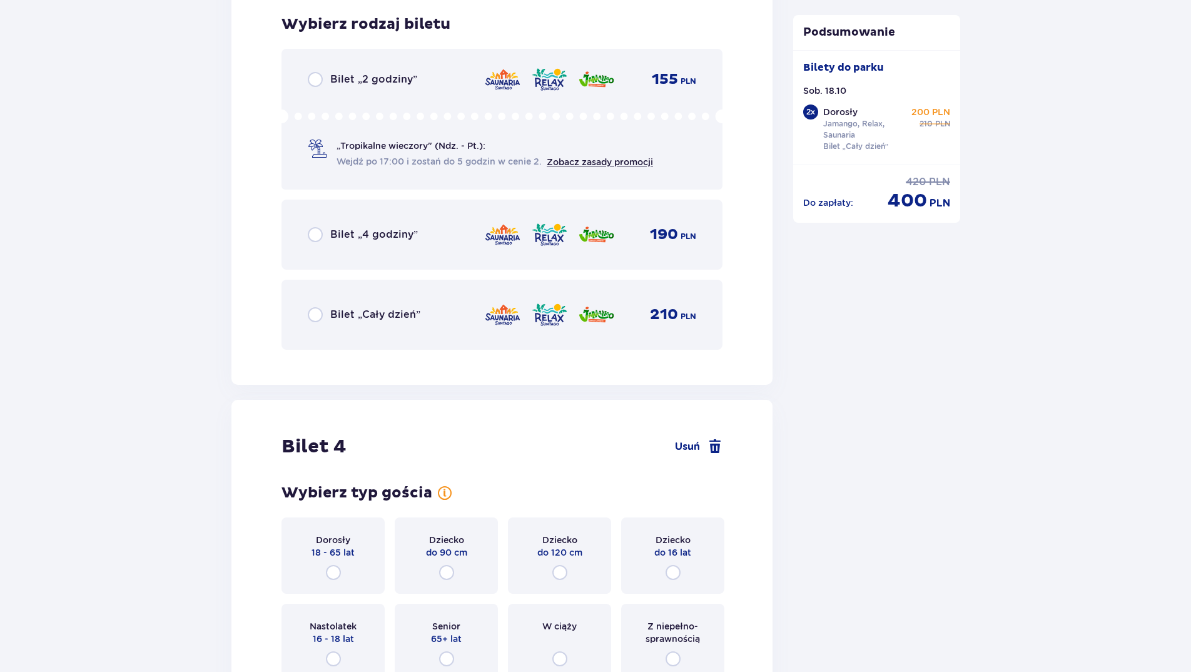
click at [316, 314] on input "radio" at bounding box center [315, 314] width 15 height 15
radio input "true"
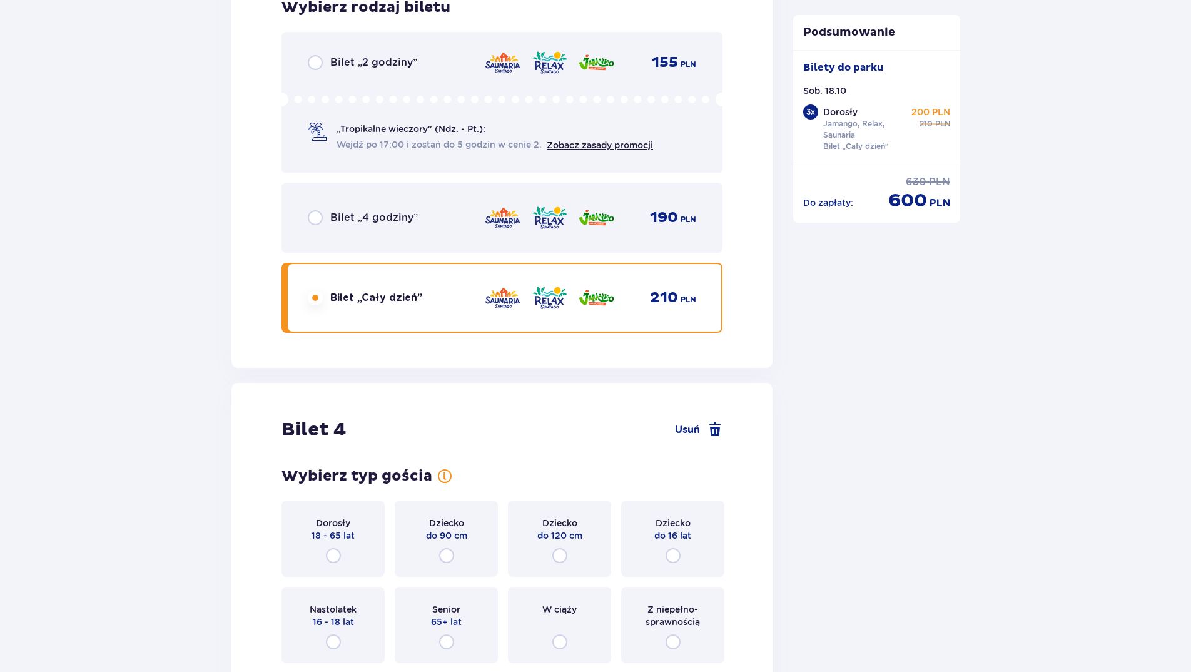
scroll to position [3387, 0]
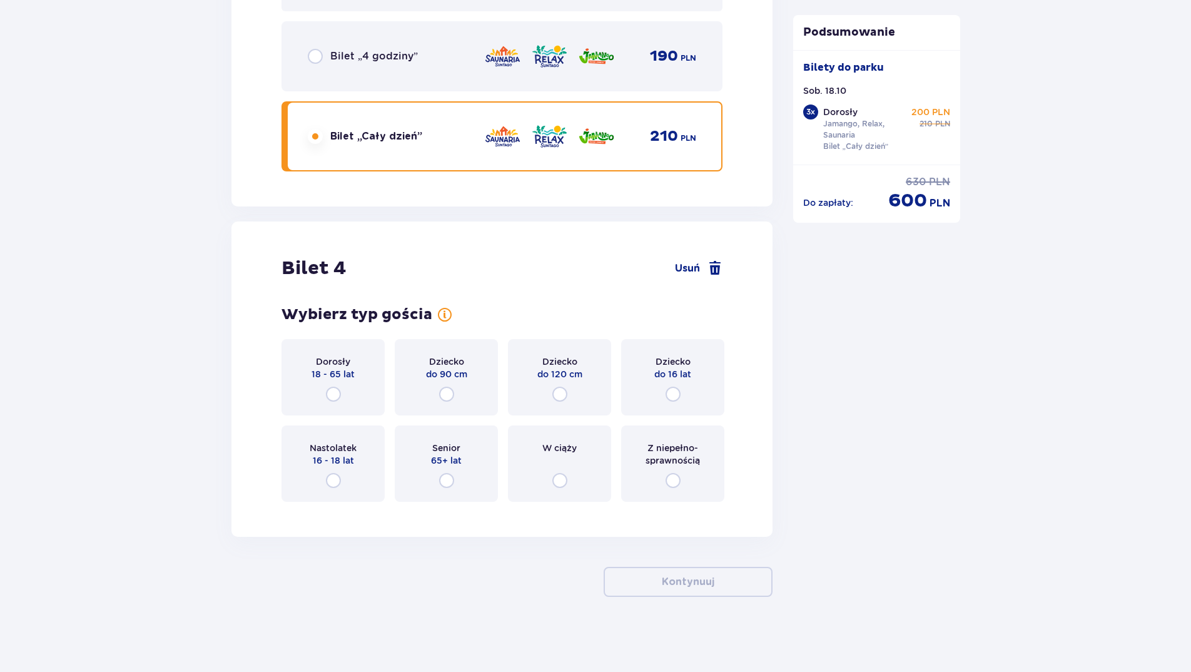
click at [331, 393] on input "radio" at bounding box center [333, 394] width 15 height 15
radio input "true"
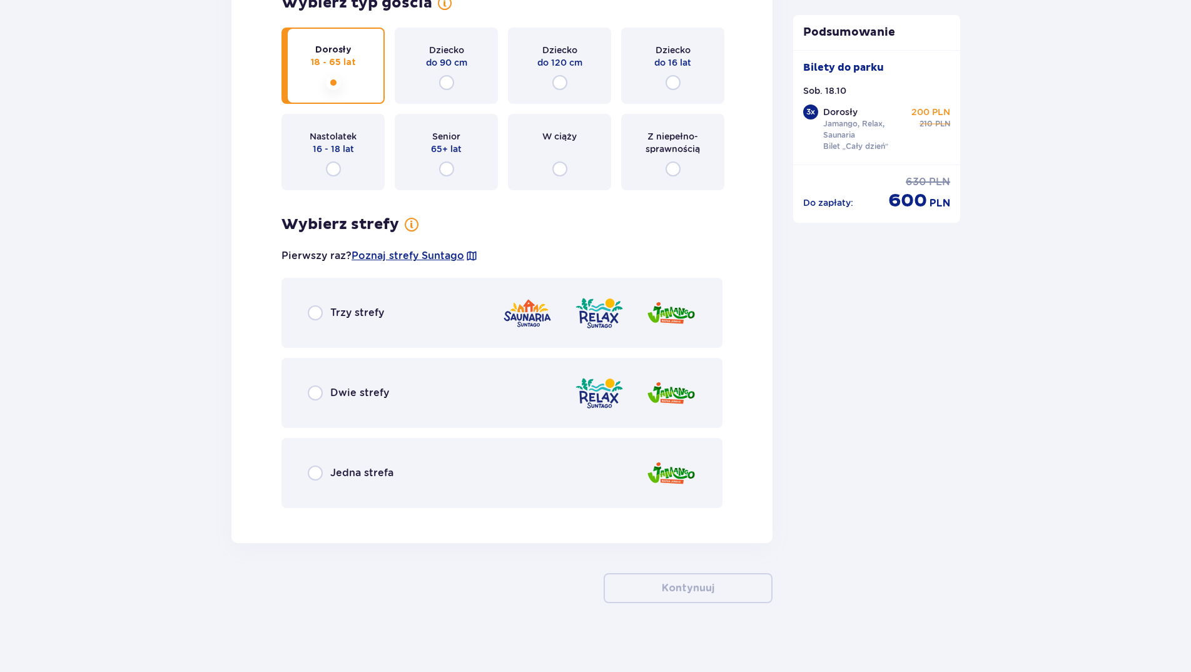
scroll to position [3705, 0]
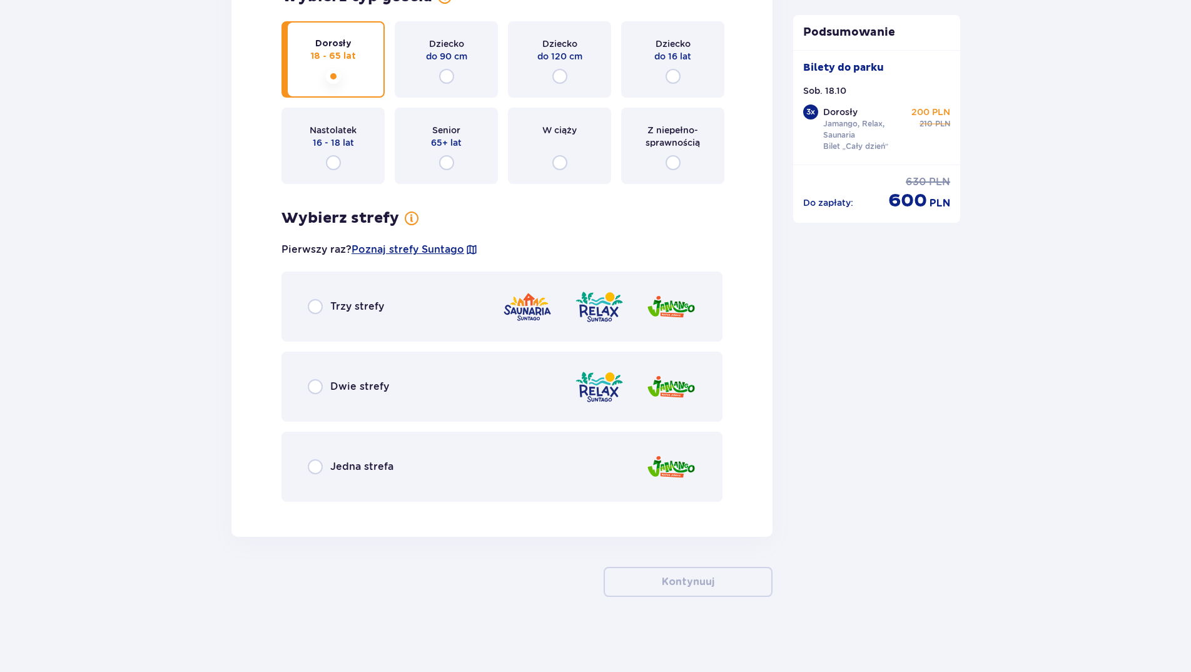
click at [317, 305] on input "radio" at bounding box center [315, 306] width 15 height 15
radio input "true"
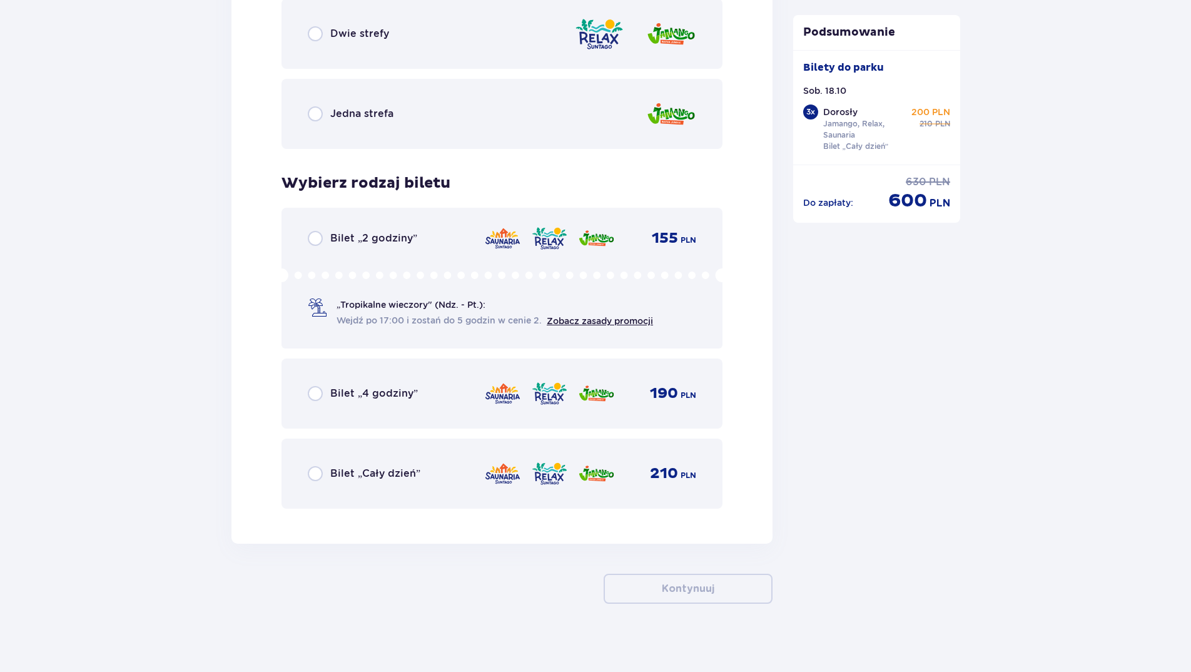
scroll to position [4065, 0]
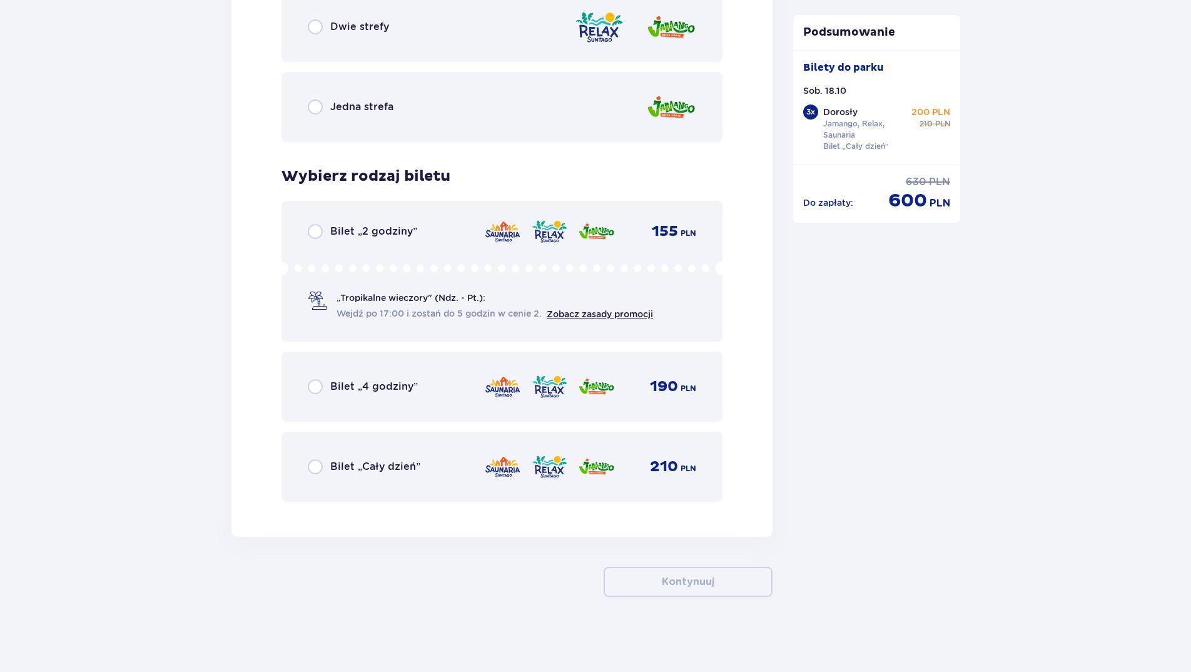
click at [314, 469] on input "radio" at bounding box center [315, 466] width 15 height 15
radio input "true"
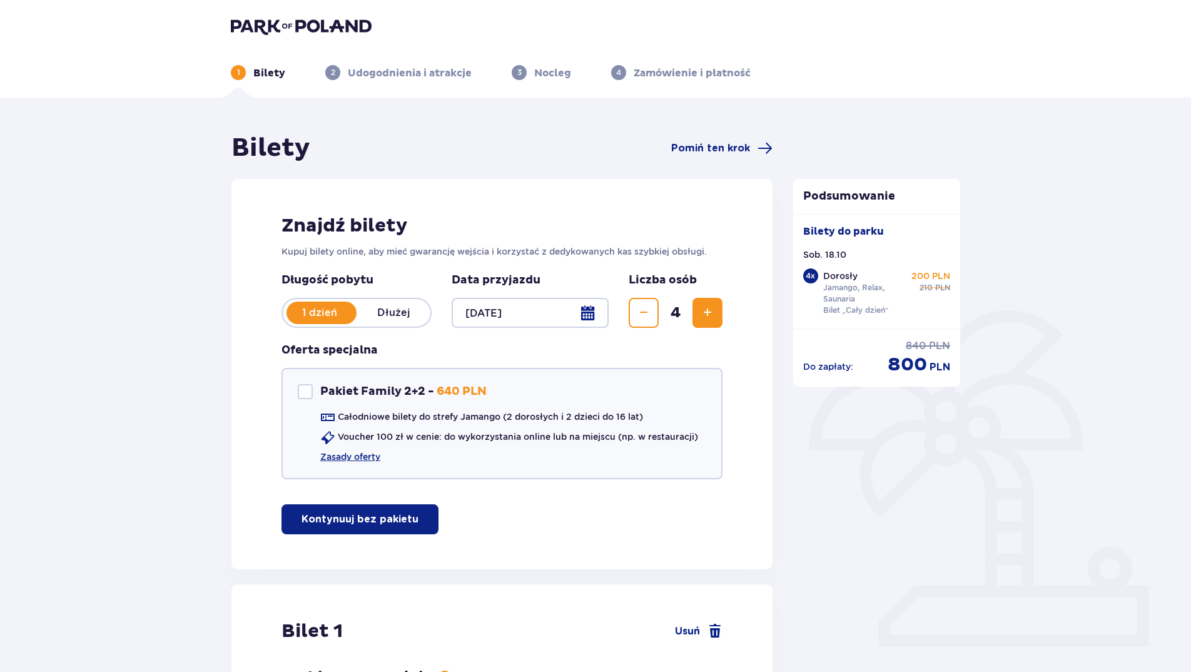
scroll to position [0, 0]
